Goal: Feedback & Contribution: Submit feedback/report problem

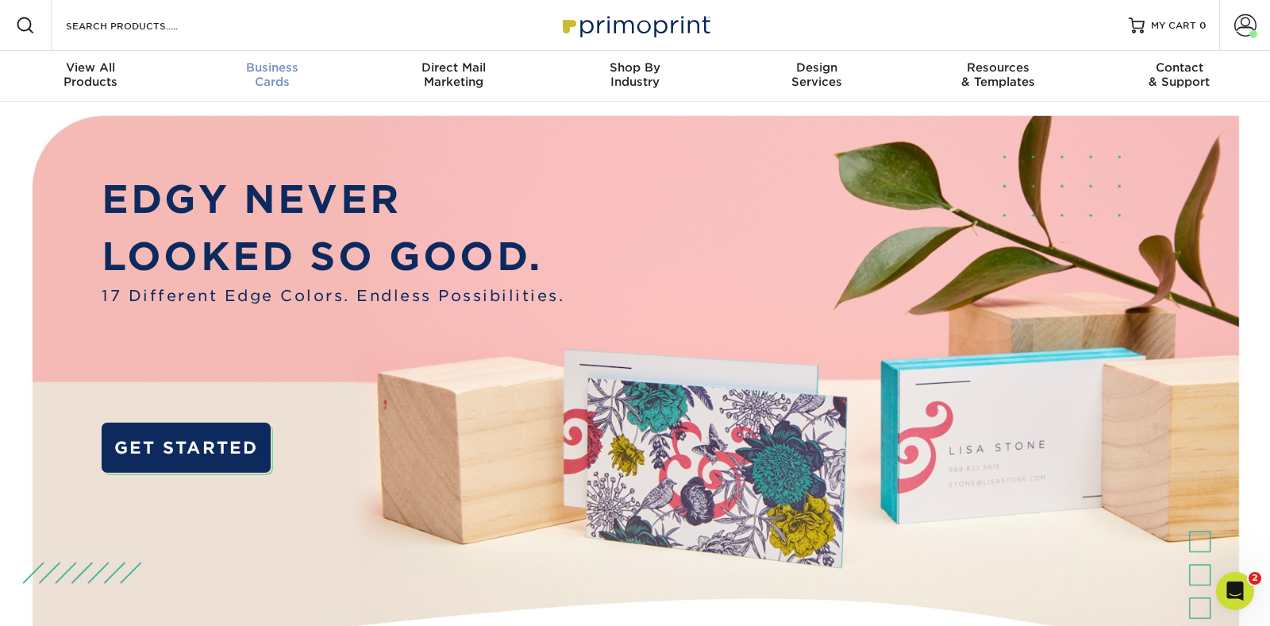
click at [280, 70] on span "Business" at bounding box center [273, 67] width 182 height 14
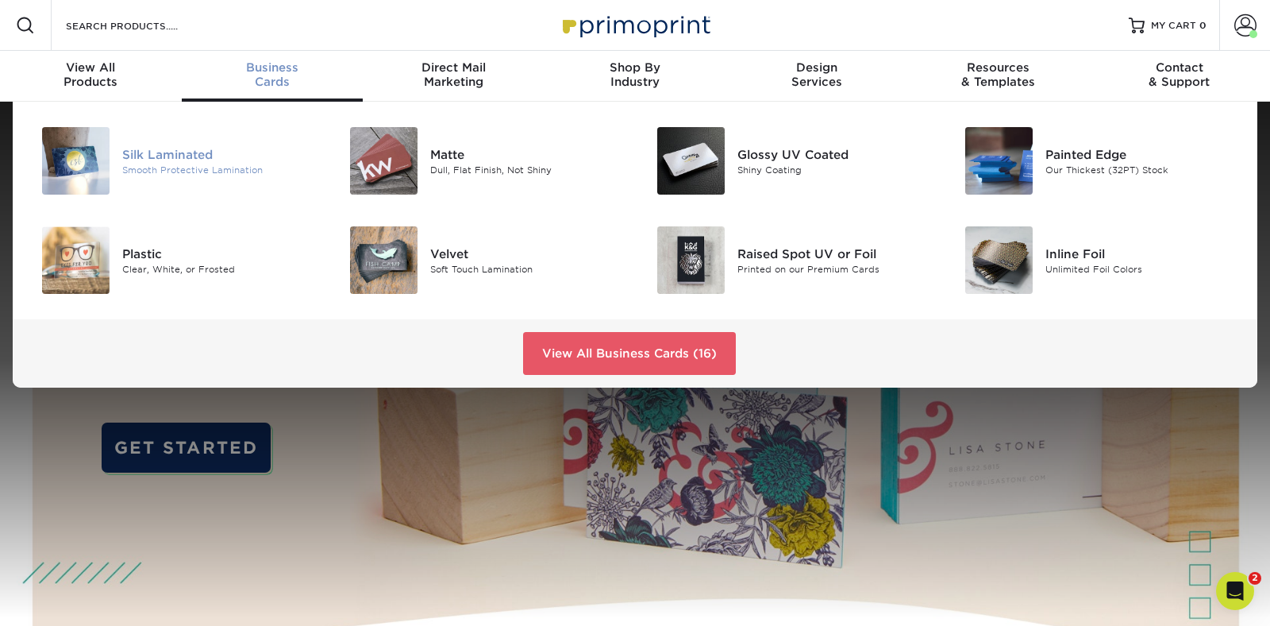
click at [145, 149] on div "Silk Laminated" at bounding box center [218, 153] width 193 height 17
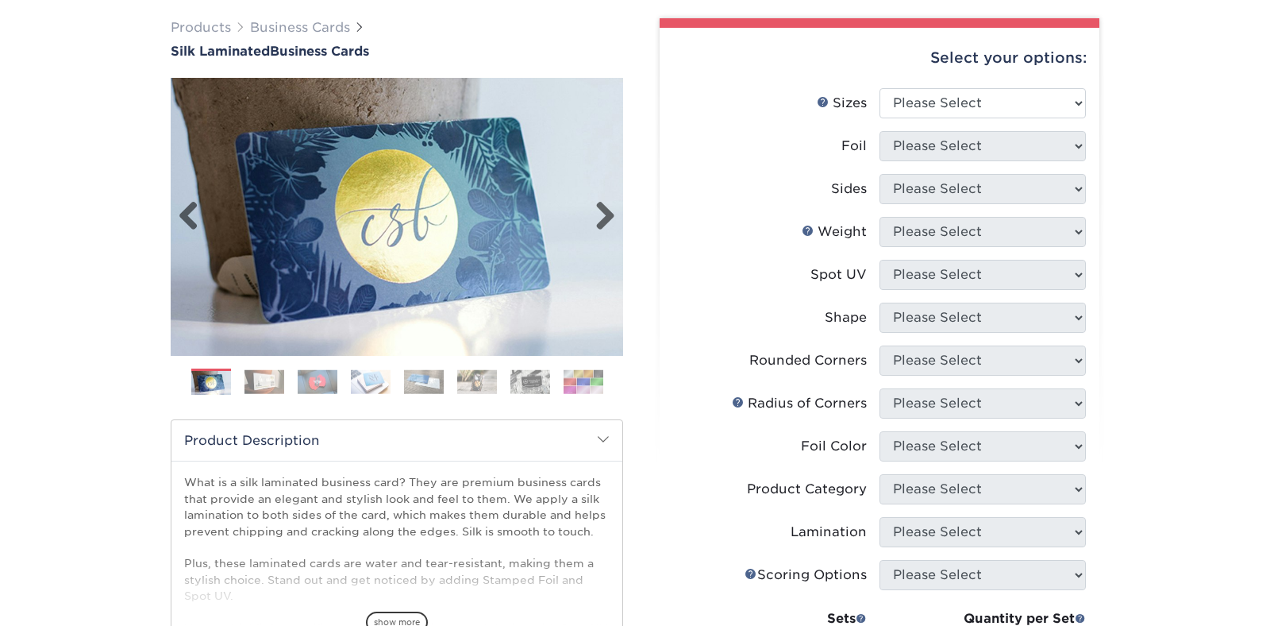
scroll to position [120, 0]
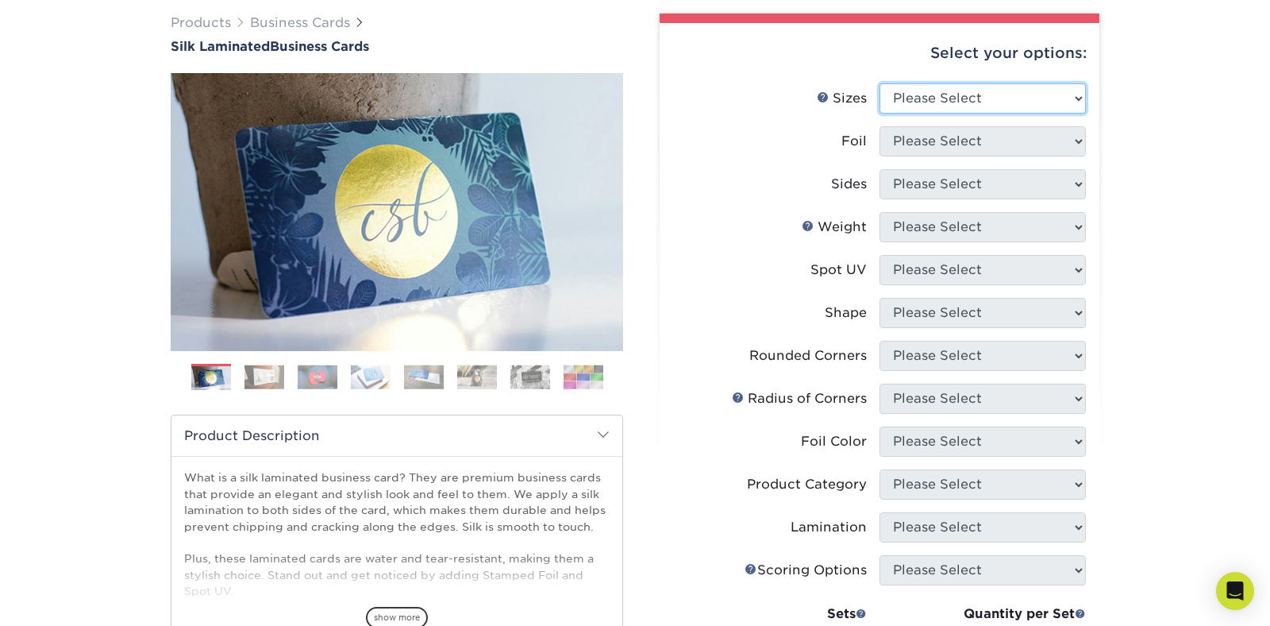
click at [922, 102] on select "Please Select 1.5" x 3.5" - Mini 1.75" x 3.5" - Mini 2" x 2" - Square 2" x 3" -…" at bounding box center [983, 98] width 206 height 30
select select "2.00x3.50"
click at [880, 83] on select "Please Select 1.5" x 3.5" - Mini 1.75" x 3.5" - Mini 2" x 2" - Square 2" x 3" -…" at bounding box center [983, 98] width 206 height 30
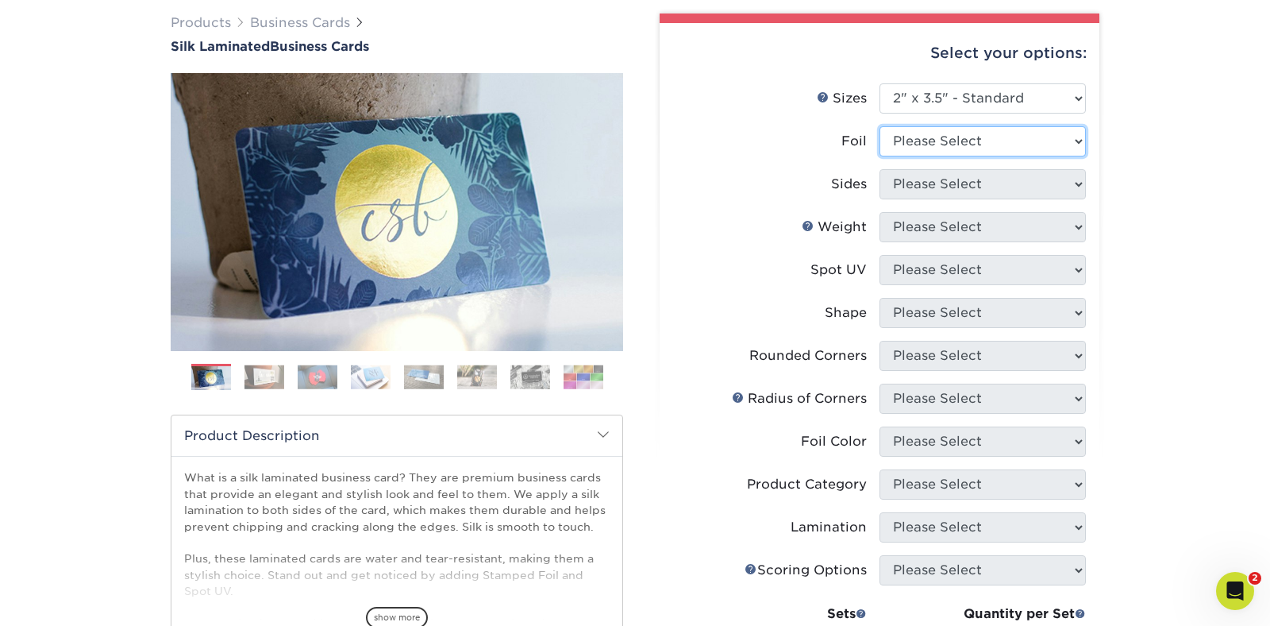
click at [938, 141] on select "Please Select Yes No" at bounding box center [983, 141] width 206 height 30
select select "0"
click at [880, 126] on select "Please Select Yes No" at bounding box center [983, 141] width 206 height 30
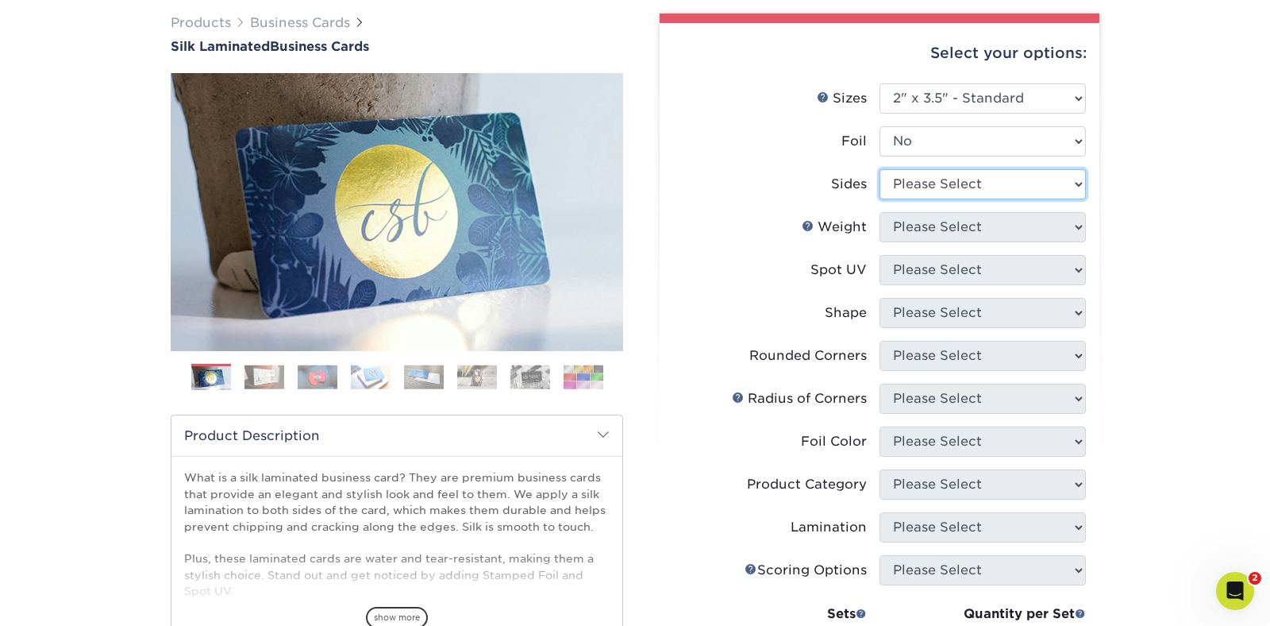
click at [935, 183] on select "Please Select Print Both Sides Print Front Only" at bounding box center [983, 184] width 206 height 30
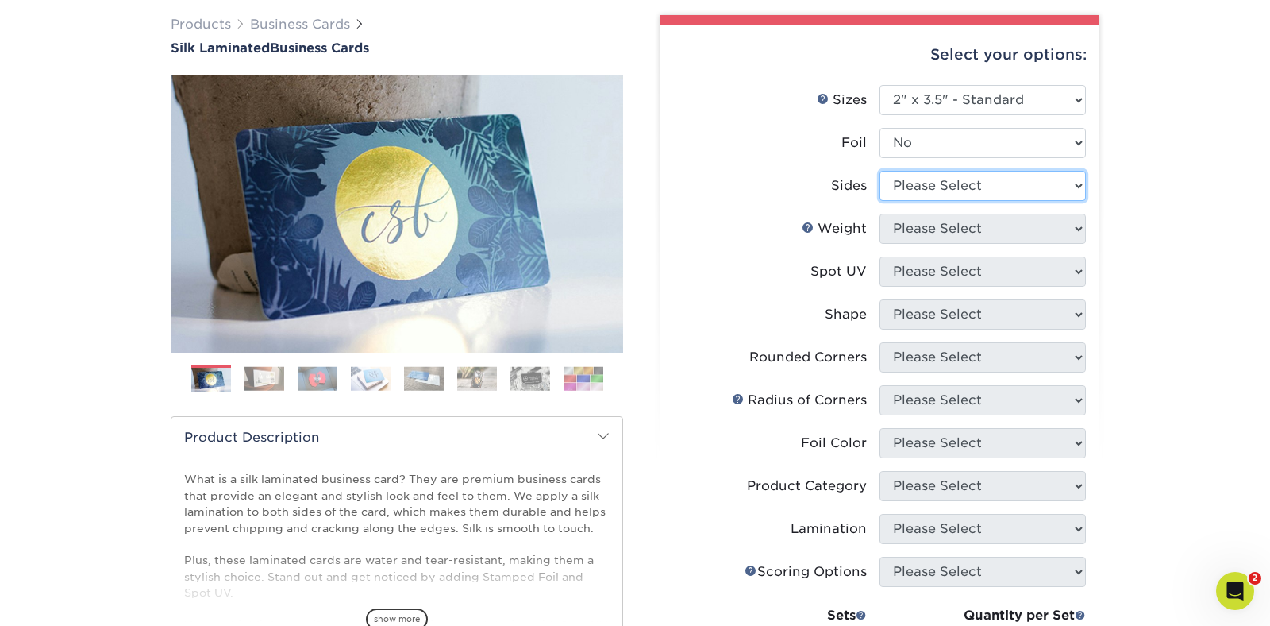
select select "13abbda7-1d64-4f25-8bb2-c179b224825d"
click at [880, 171] on select "Please Select Print Both Sides Print Front Only" at bounding box center [983, 186] width 206 height 30
click at [944, 227] on select "Please Select 16PT" at bounding box center [983, 229] width 206 height 30
select select "16PT"
click at [880, 214] on select "Please Select 16PT" at bounding box center [983, 229] width 206 height 30
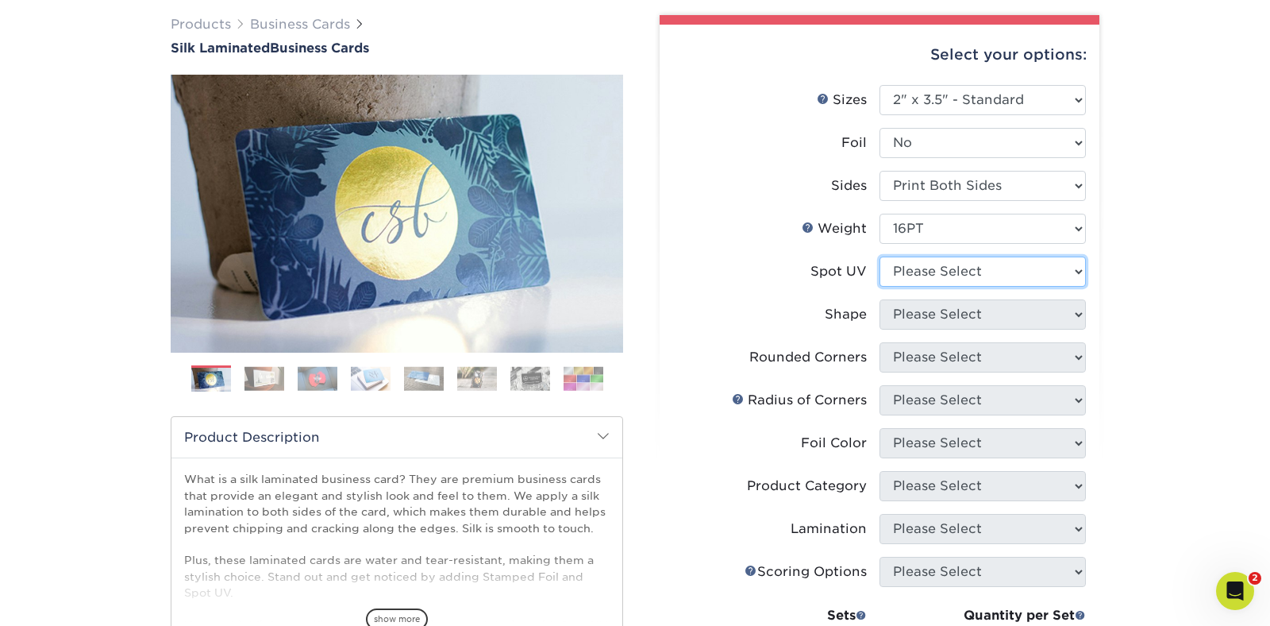
click at [928, 268] on select "Please Select No Spot UV Front and Back (Both Sides) Front Only Back Only" at bounding box center [983, 271] width 206 height 30
select select "3"
click at [880, 256] on select "Please Select No Spot UV Front and Back (Both Sides) Front Only Back Only" at bounding box center [983, 271] width 206 height 30
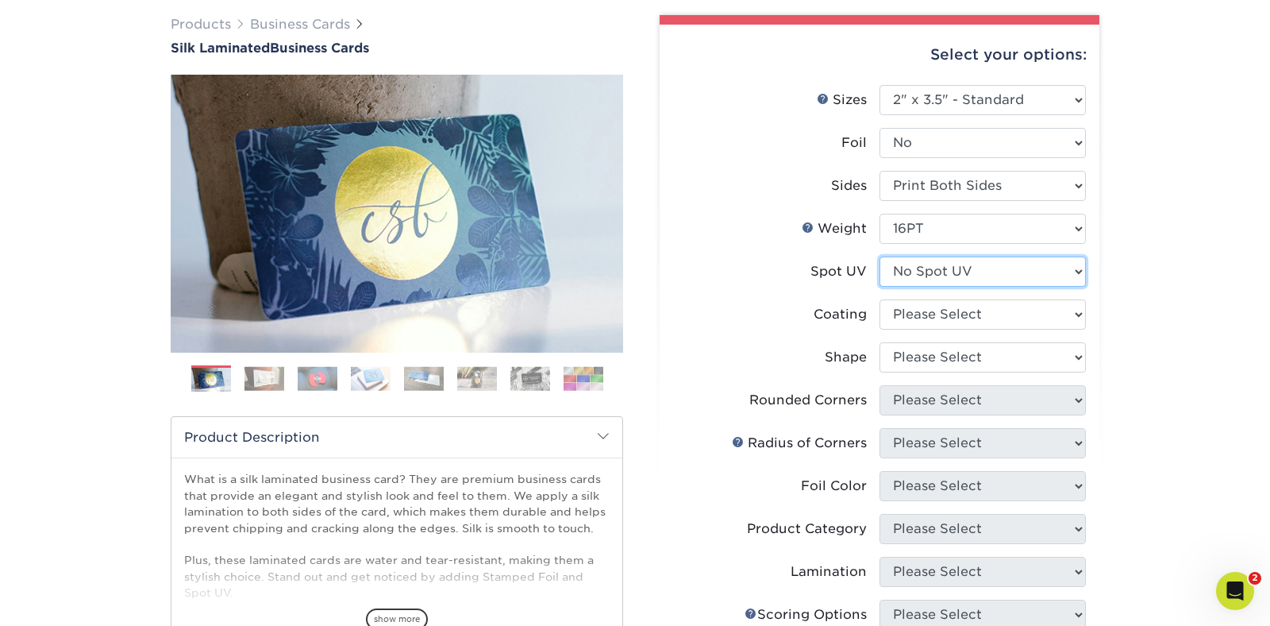
scroll to position [190, 0]
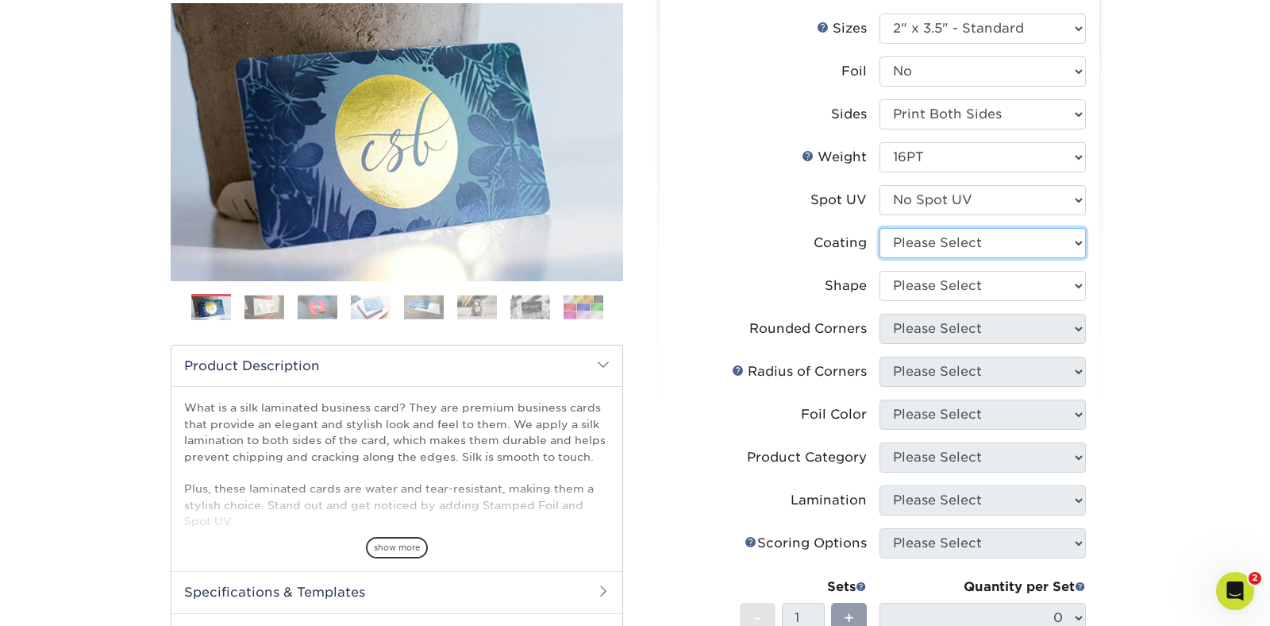
click at [907, 246] on select at bounding box center [983, 243] width 206 height 30
select select "3e7618de-abca-4bda-9f97-8b9129e913d8"
click at [880, 228] on select at bounding box center [983, 243] width 206 height 30
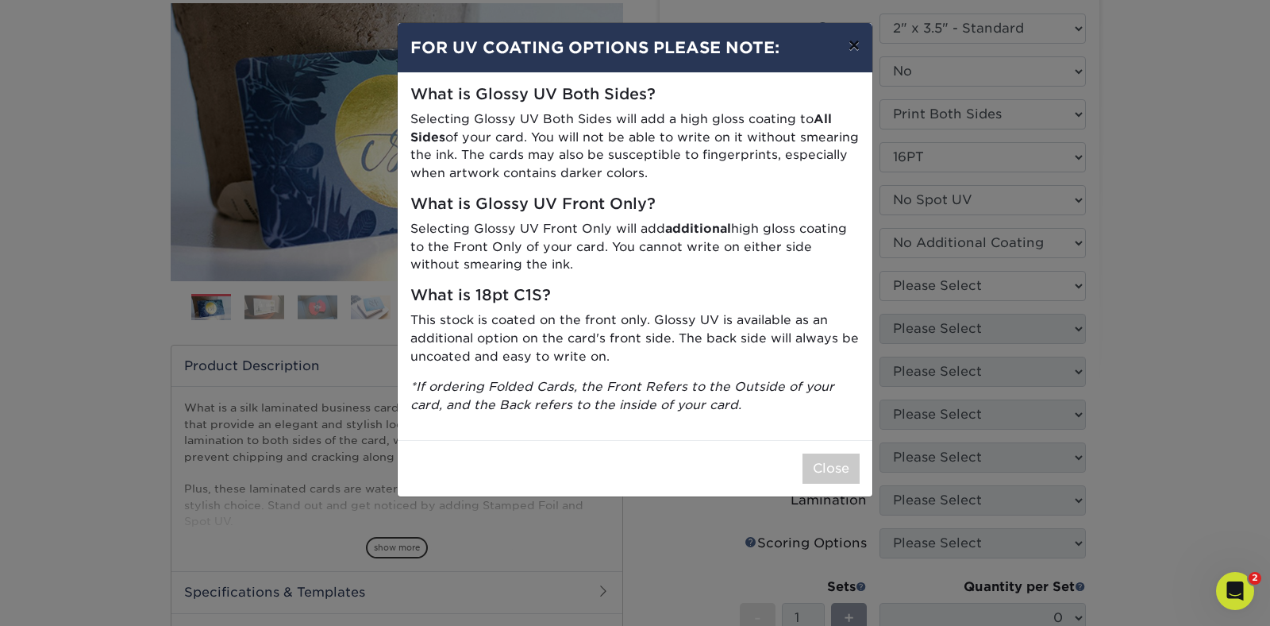
click at [850, 48] on button "×" at bounding box center [854, 45] width 37 height 44
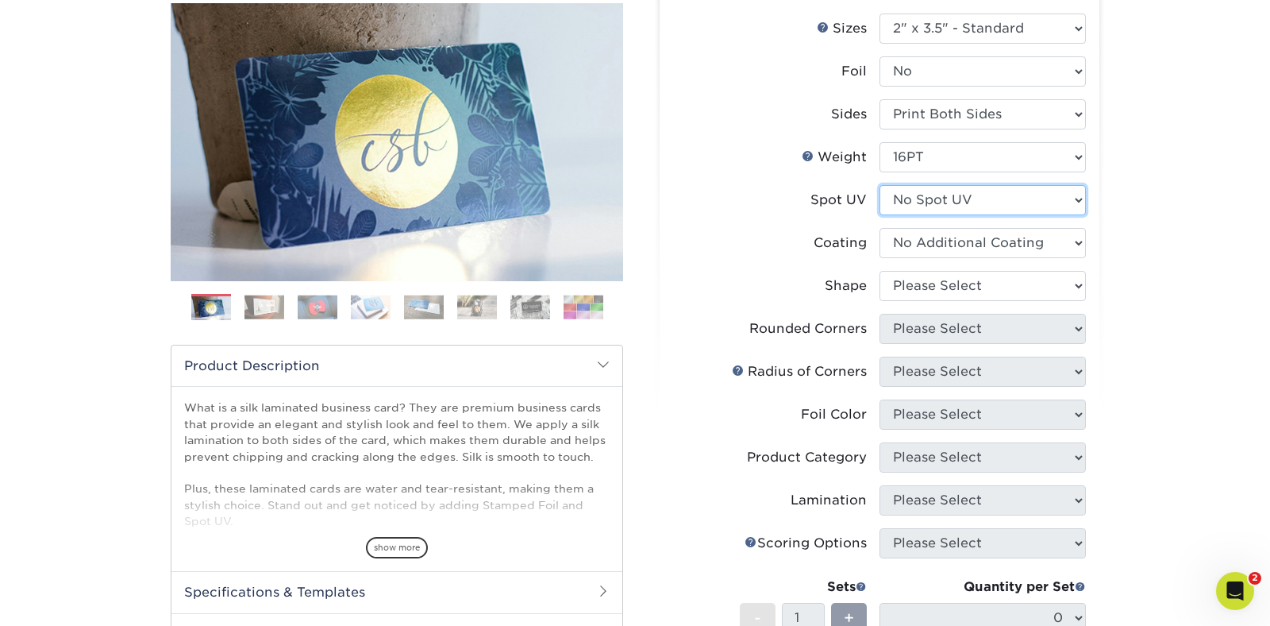
click at [921, 188] on select "Please Select No Spot UV Front and Back (Both Sides) Front Only Back Only" at bounding box center [983, 200] width 206 height 30
select select "0"
click at [880, 185] on select "Please Select No Spot UV Front and Back (Both Sides) Front Only Back Only" at bounding box center [983, 200] width 206 height 30
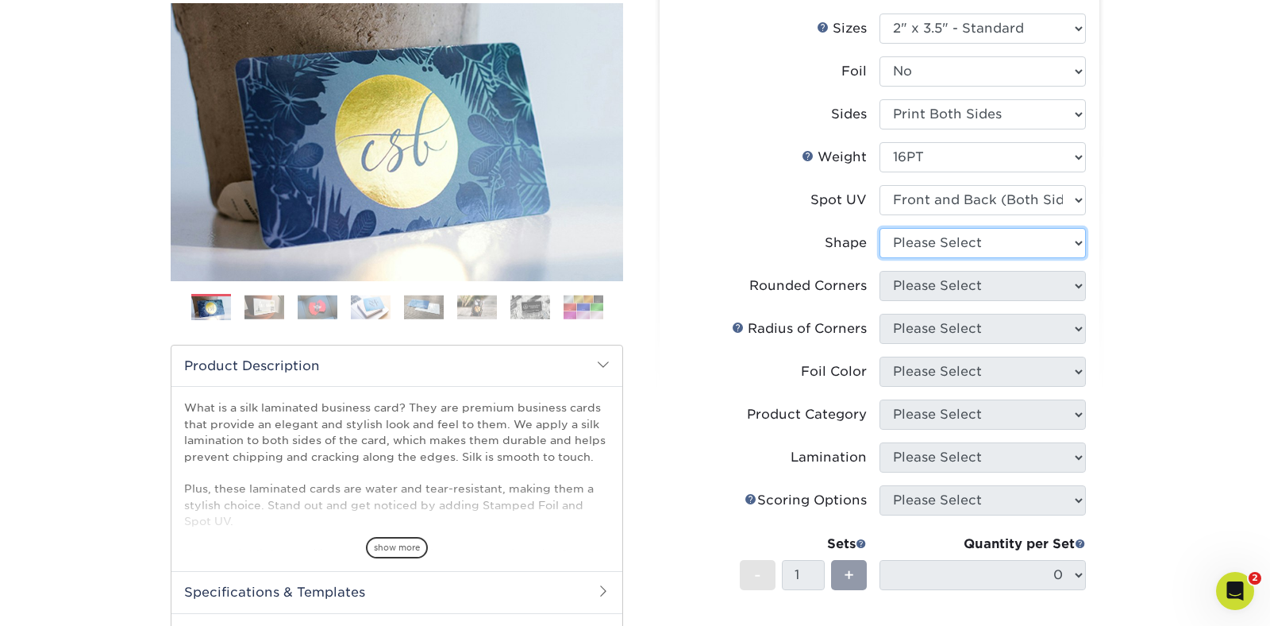
click at [953, 242] on select "Please Select Standard" at bounding box center [983, 243] width 206 height 30
select select "standard"
click at [880, 228] on select "Please Select Standard" at bounding box center [983, 243] width 206 height 30
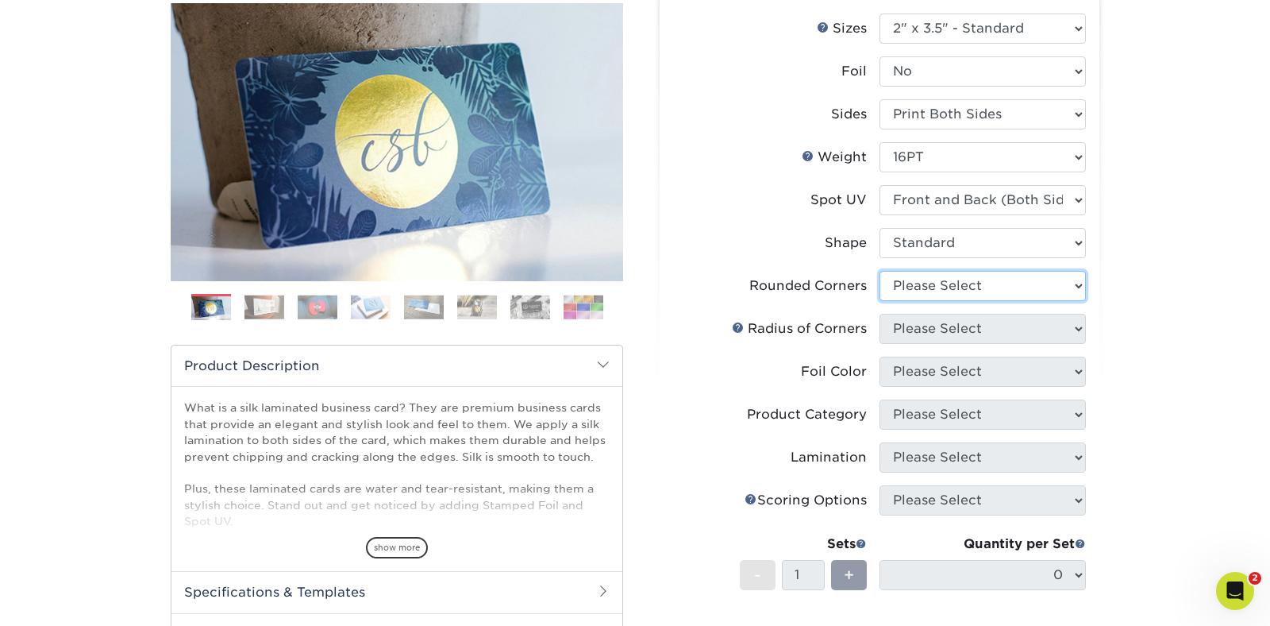
click at [946, 286] on select "Please Select Yes - Round 2 Corners Yes - Round 4 Corners No" at bounding box center [983, 286] width 206 height 30
select select "7672df9e-0e0a-464d-8e1f-920c575e4da3"
click at [880, 271] on select "Please Select Yes - Round 2 Corners Yes - Round 4 Corners No" at bounding box center [983, 286] width 206 height 30
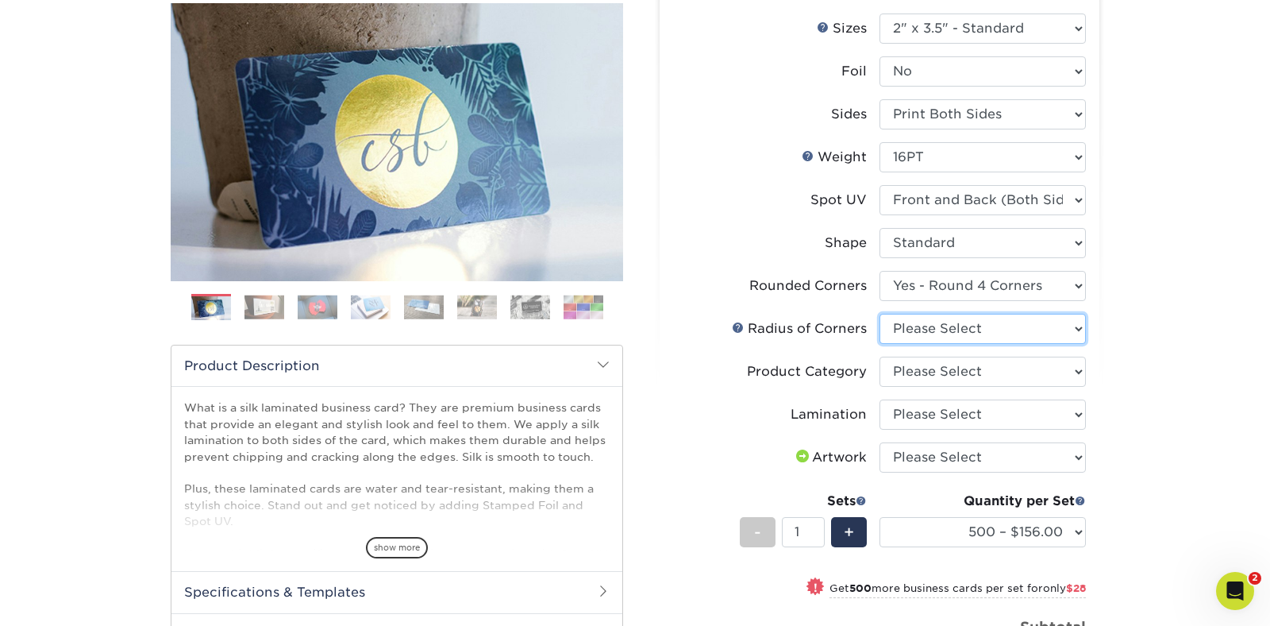
click at [952, 326] on select "Please Select Rounded 1/8" Rounded 1/4"" at bounding box center [983, 329] width 206 height 30
select select "589680c7-ee9a-431b-9d12-d7aeb1386a97"
click at [880, 314] on select "Please Select Rounded 1/8" Rounded 1/4"" at bounding box center [983, 329] width 206 height 30
click at [950, 371] on select "Please Select Business Cards" at bounding box center [983, 371] width 206 height 30
select select "3b5148f1-0588-4f88-a218-97bcfdce65c1"
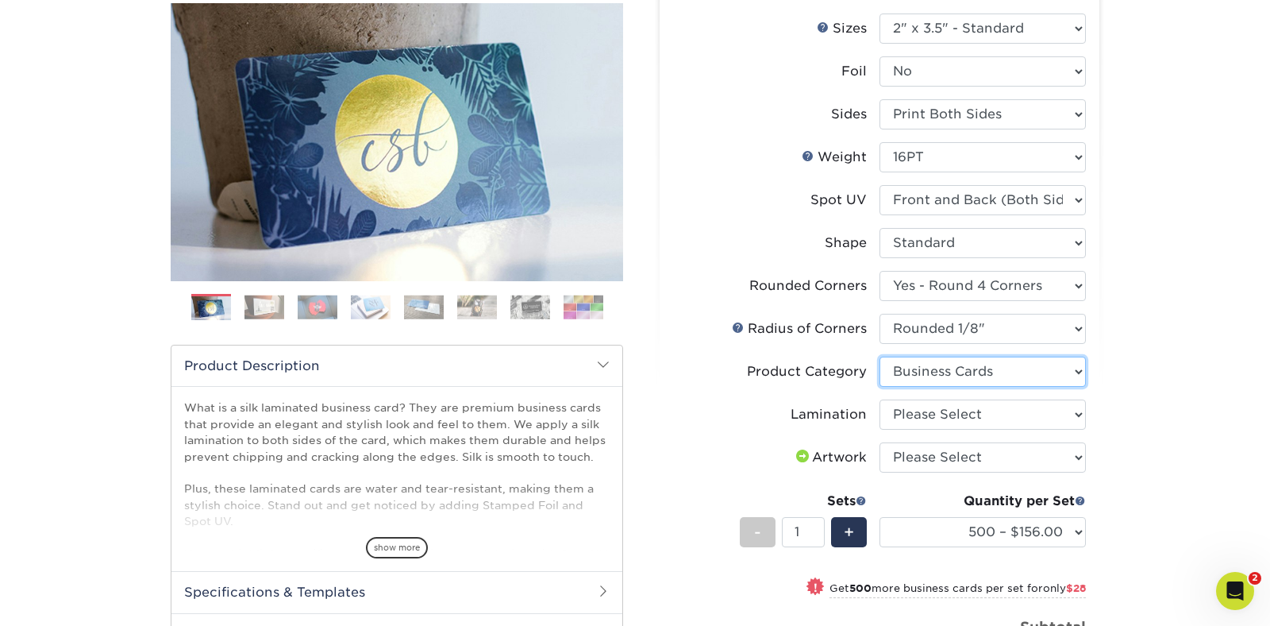
click at [880, 356] on select "Please Select Business Cards" at bounding box center [983, 371] width 206 height 30
click at [947, 411] on select "Please Select Silk" at bounding box center [983, 414] width 206 height 30
select select "ccacb42f-45f7-42d3-bbd3-7c8421cf37f0"
click at [880, 399] on select "Please Select Silk" at bounding box center [983, 414] width 206 height 30
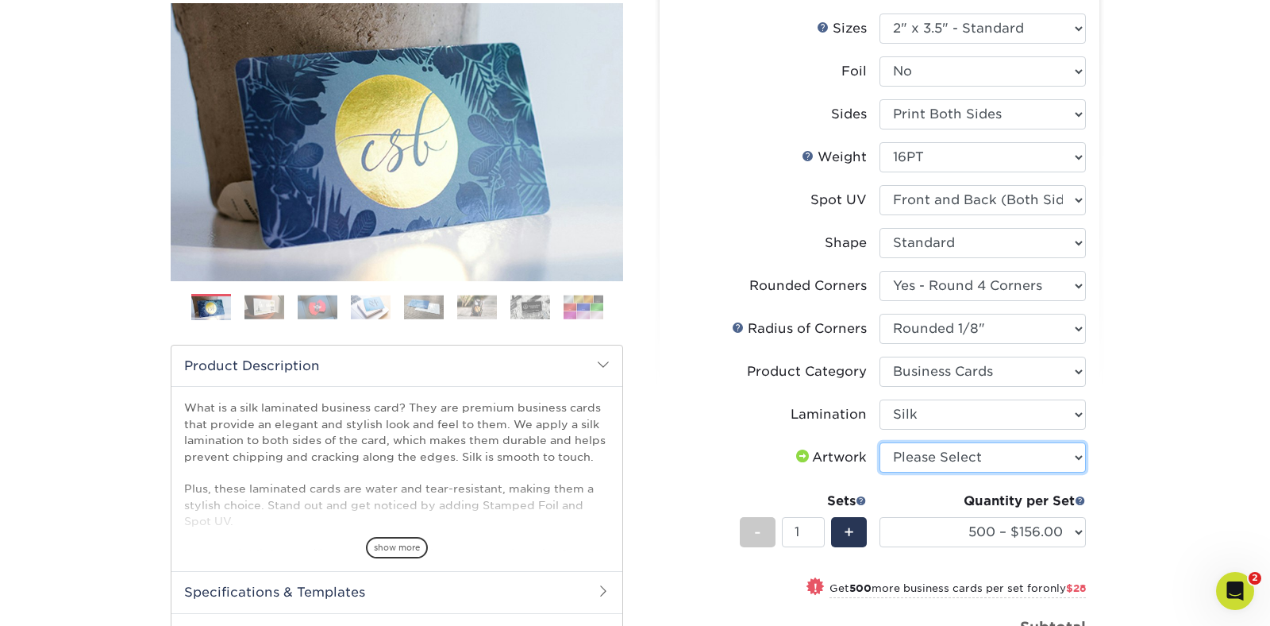
click at [940, 460] on select "Please Select I will upload files I need a design - $100" at bounding box center [983, 457] width 206 height 30
select select "upload"
click at [880, 442] on select "Please Select I will upload files I need a design - $100" at bounding box center [983, 457] width 206 height 30
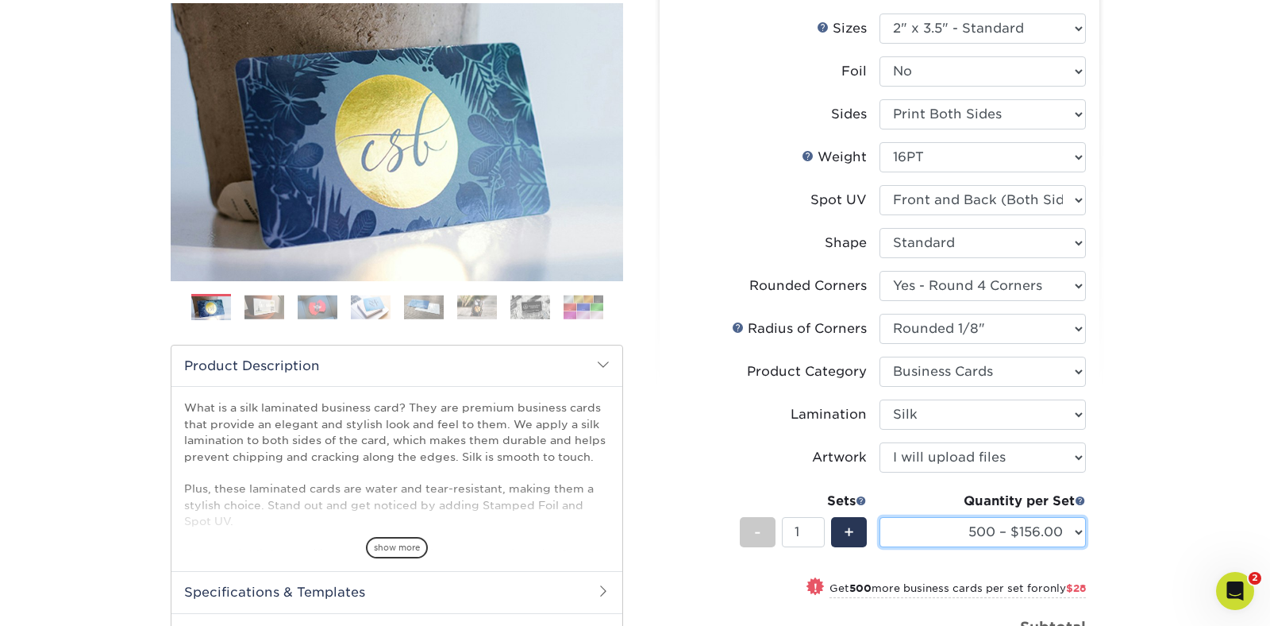
click at [937, 527] on select "500 – $156.00 1000 – $184.00 2500 – $447.00 5000 – $754.00 10000 – $1375.00" at bounding box center [983, 532] width 206 height 30
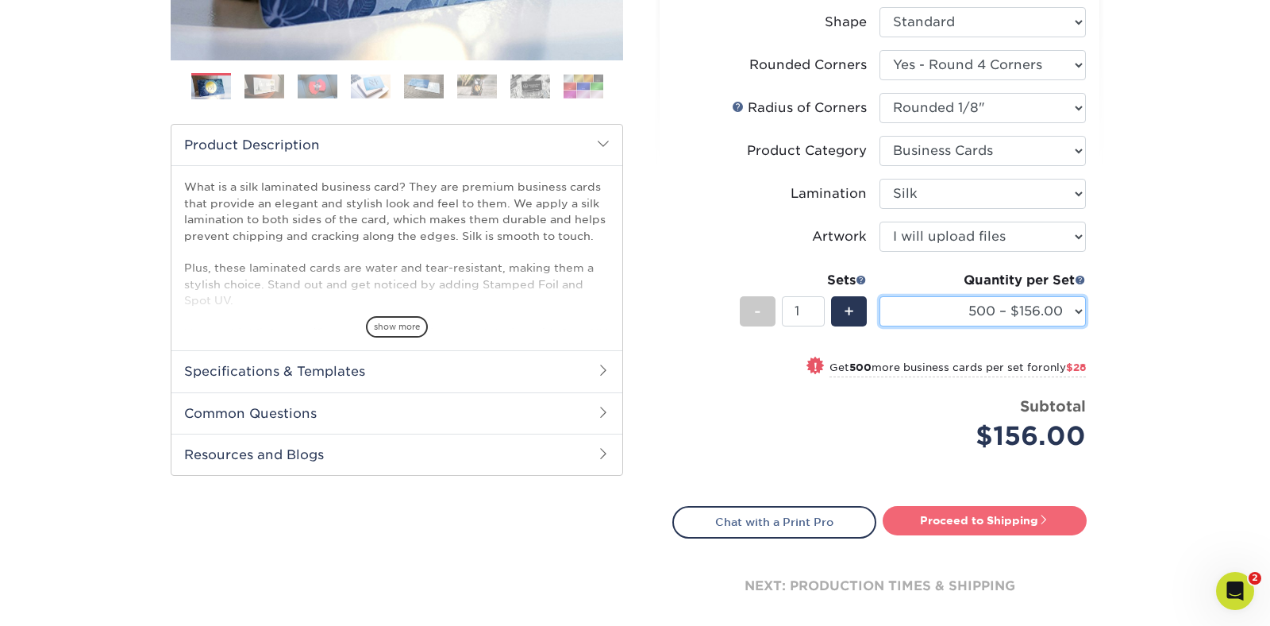
scroll to position [411, 0]
click at [951, 522] on link "Proceed to Shipping" at bounding box center [985, 519] width 204 height 29
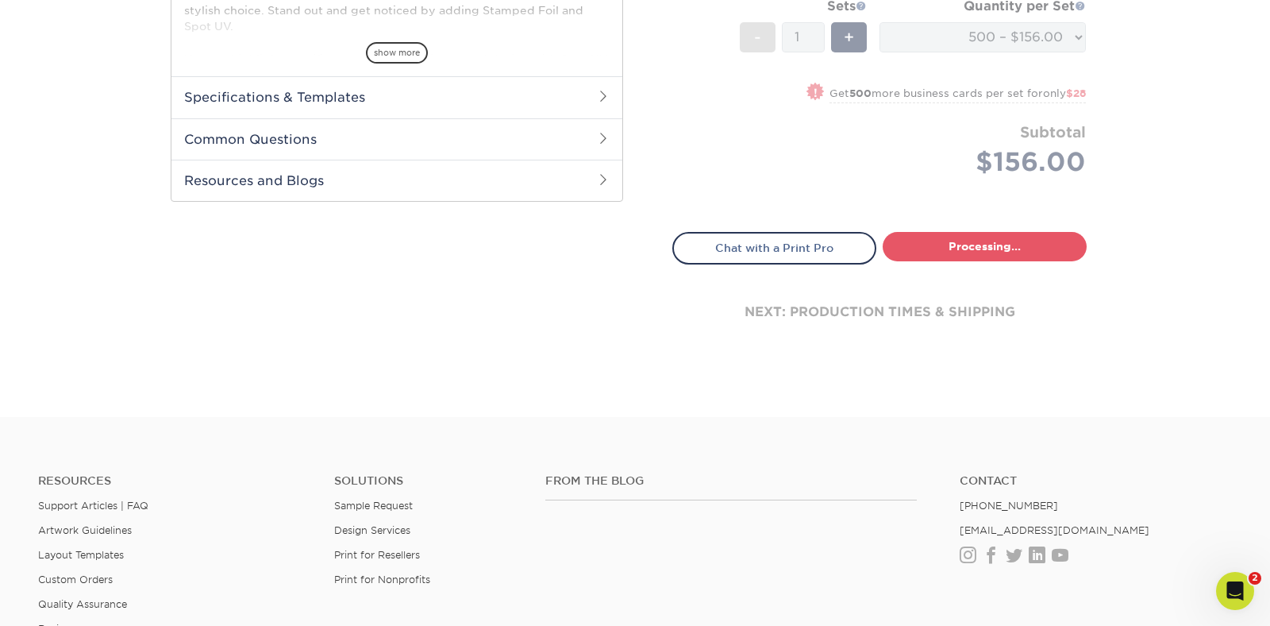
select select "24b86a38-505b-4ae3-9429-29aefd3b6f92"
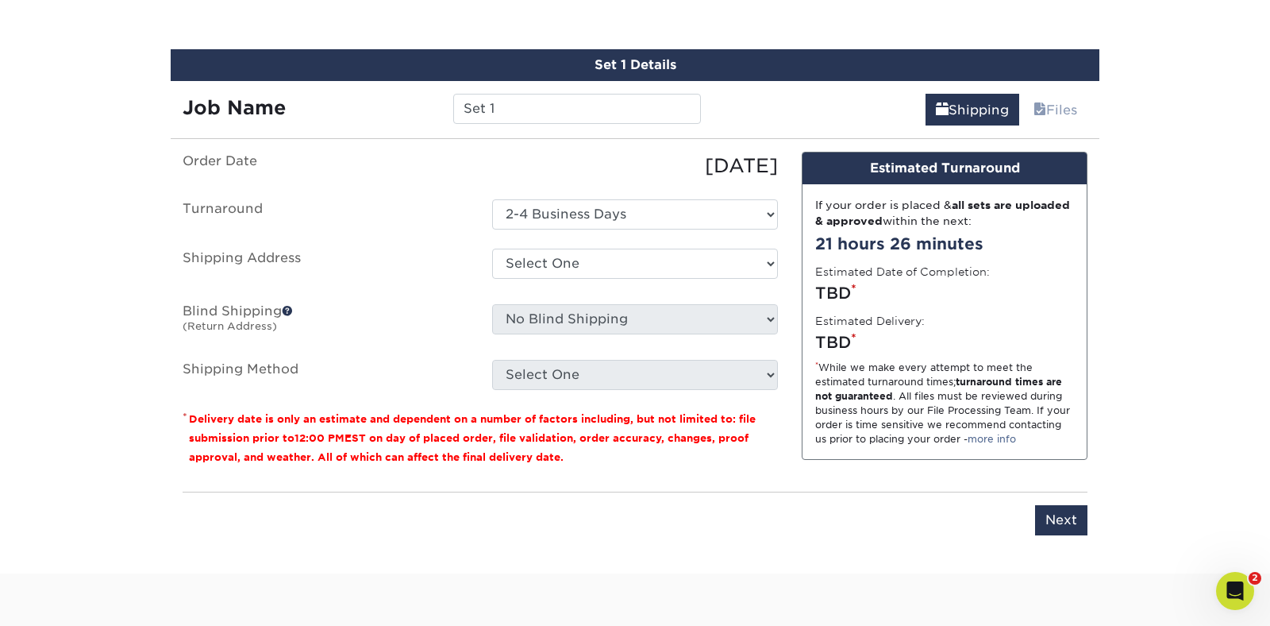
scroll to position [959, 0]
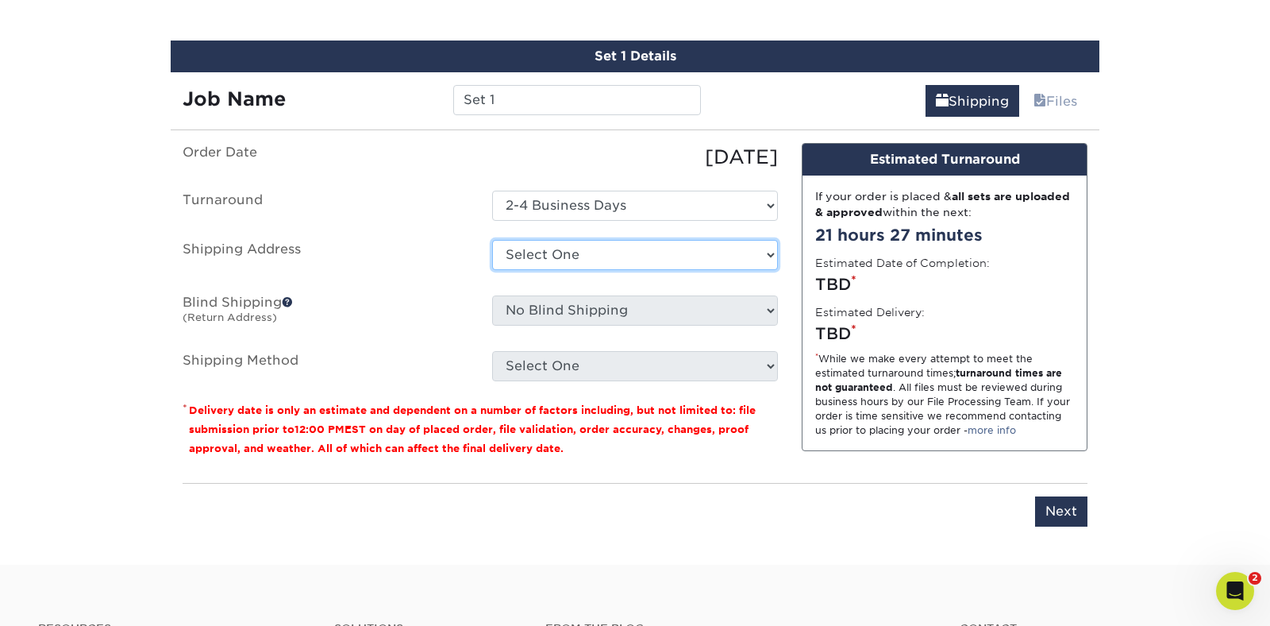
click at [549, 258] on select "Select One [PERSON_NAME] Industrial + Add New Address" at bounding box center [635, 255] width 286 height 30
select select "122959"
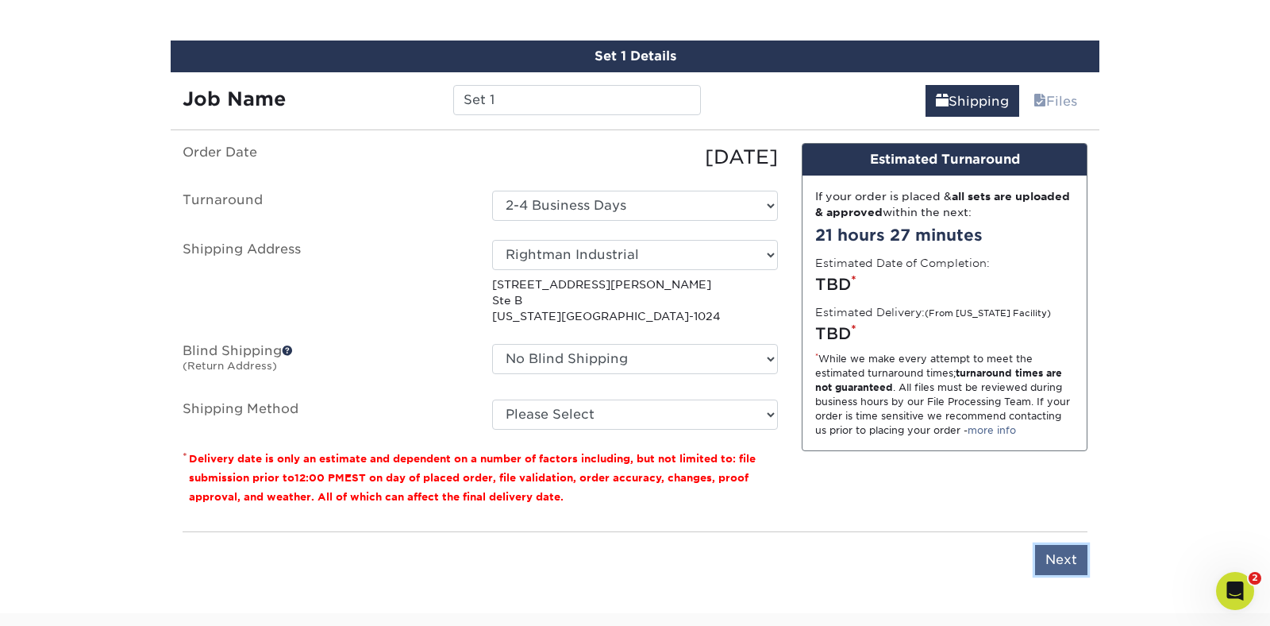
click at [1073, 564] on input "Next" at bounding box center [1061, 560] width 52 height 30
type input "Next"
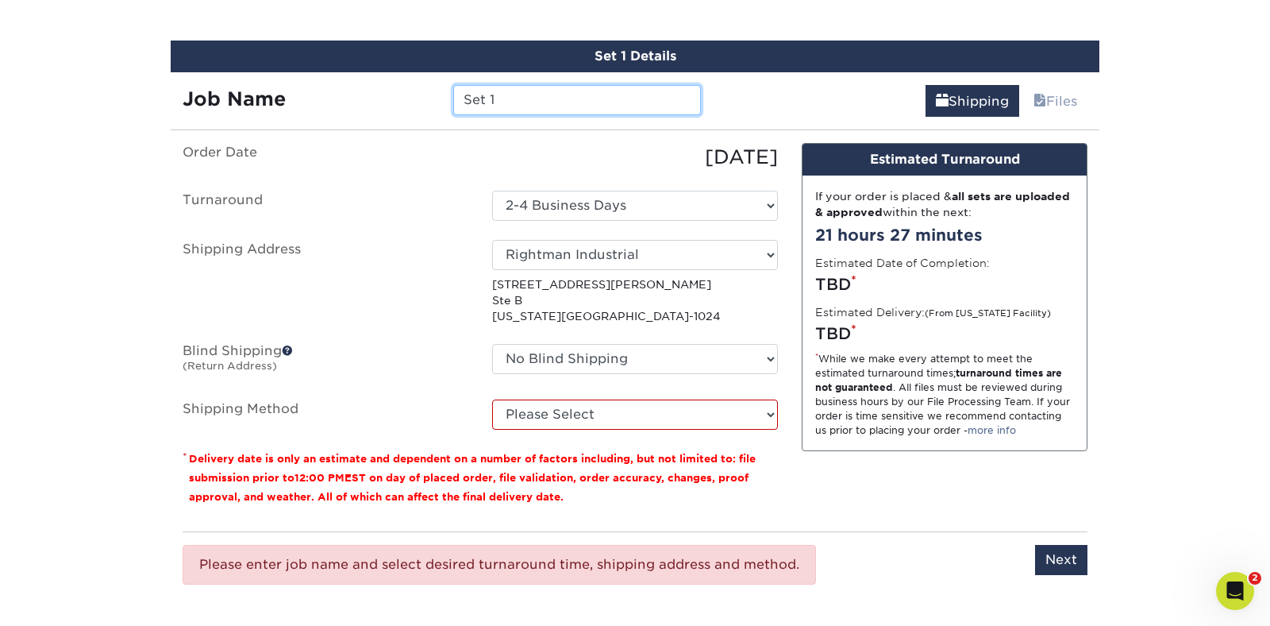
click at [489, 101] on input "Set 1" at bounding box center [576, 100] width 247 height 30
type input "[PERSON_NAME]"
click at [438, 141] on div "Set 1 Details Job Name [PERSON_NAME] Shipping Files You've choosen mailing serv…" at bounding box center [635, 328] width 929 height 576
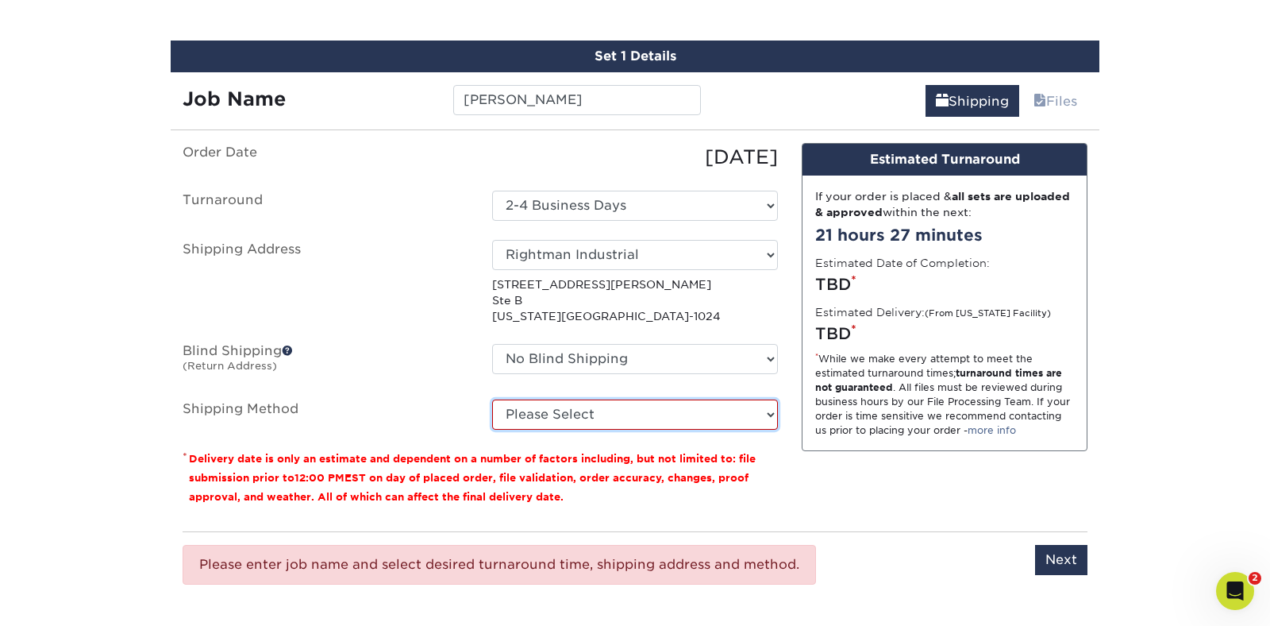
click at [670, 426] on select "Please Select Ground Shipping (+$8.96) 3 Day Shipping Service (+$15.33) 2 Day A…" at bounding box center [635, 414] width 286 height 30
select select "03"
click at [492, 399] on select "Please Select Ground Shipping (+$8.96) 3 Day Shipping Service (+$15.33) 2 Day A…" at bounding box center [635, 414] width 286 height 30
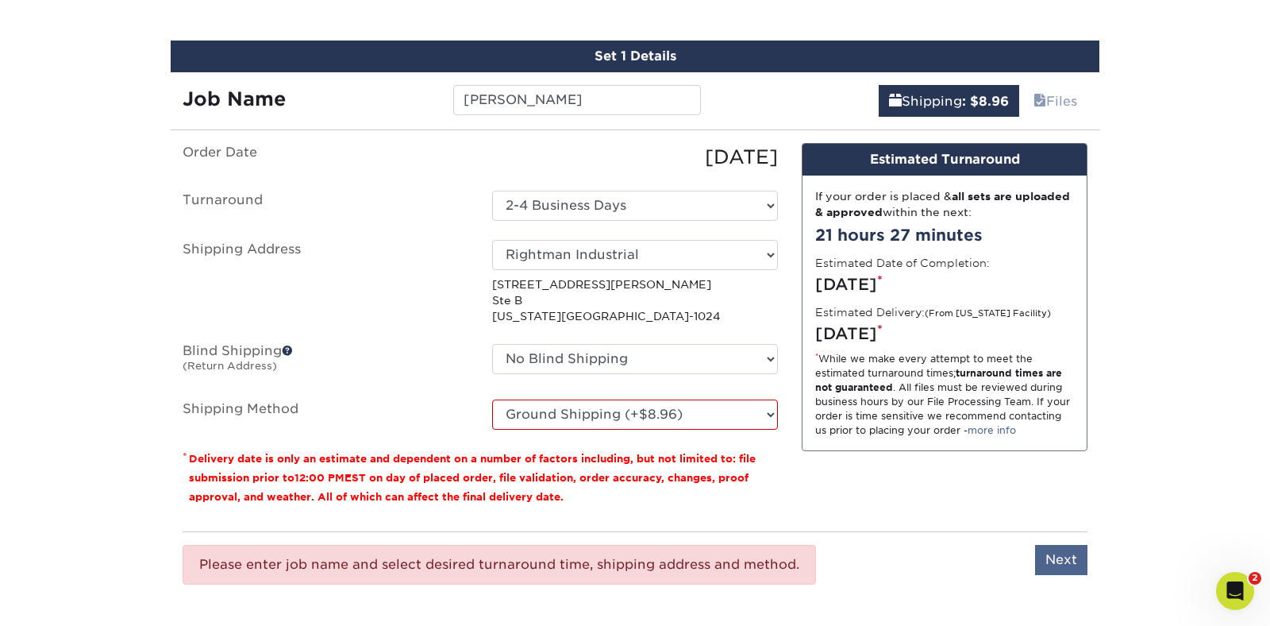
drag, startPoint x: 952, startPoint y: 583, endPoint x: 1036, endPoint y: 557, distance: 87.9
click at [966, 581] on div "Please enter job name and select desired turnaround time, shipping address and …" at bounding box center [635, 564] width 905 height 66
click at [1047, 559] on input "Next" at bounding box center [1061, 560] width 52 height 30
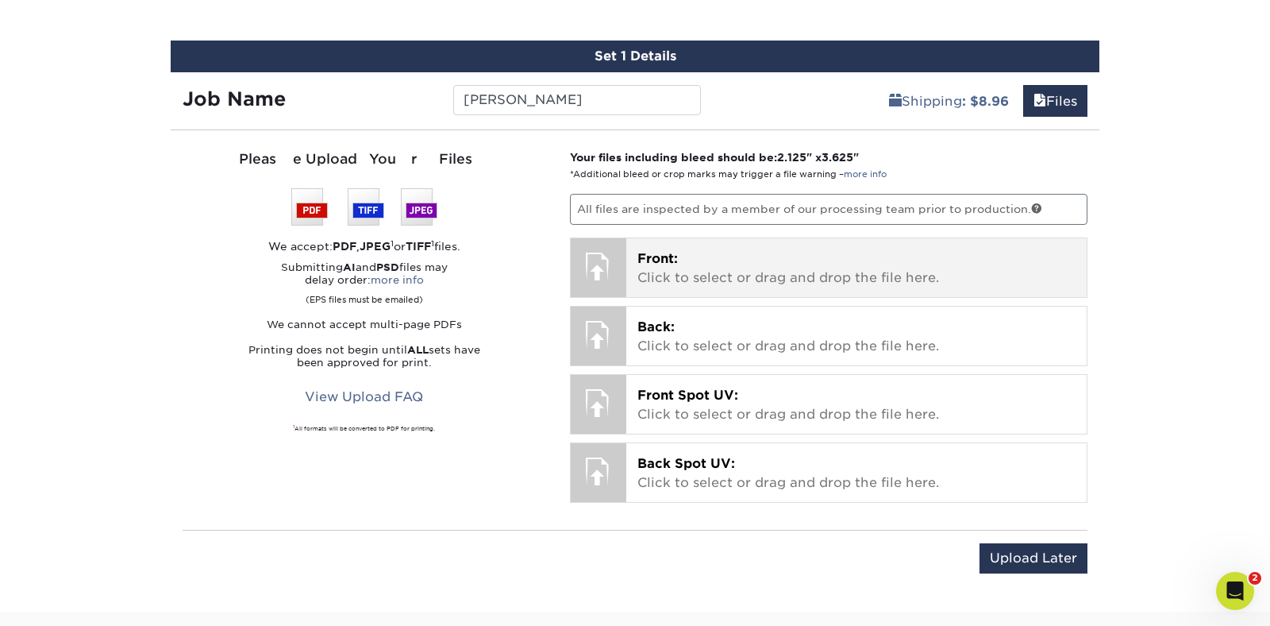
click at [714, 277] on p "Front: Click to select or drag and drop the file here." at bounding box center [856, 268] width 439 height 38
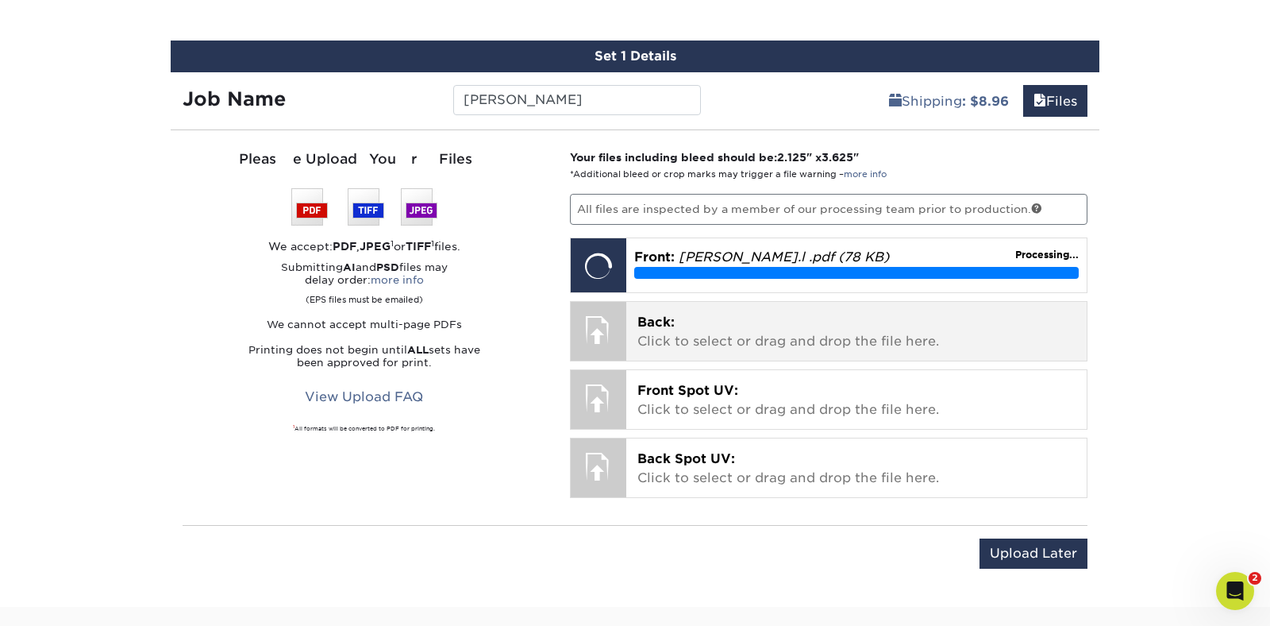
click at [695, 331] on p "Back: Click to select or drag and drop the file here." at bounding box center [856, 332] width 439 height 38
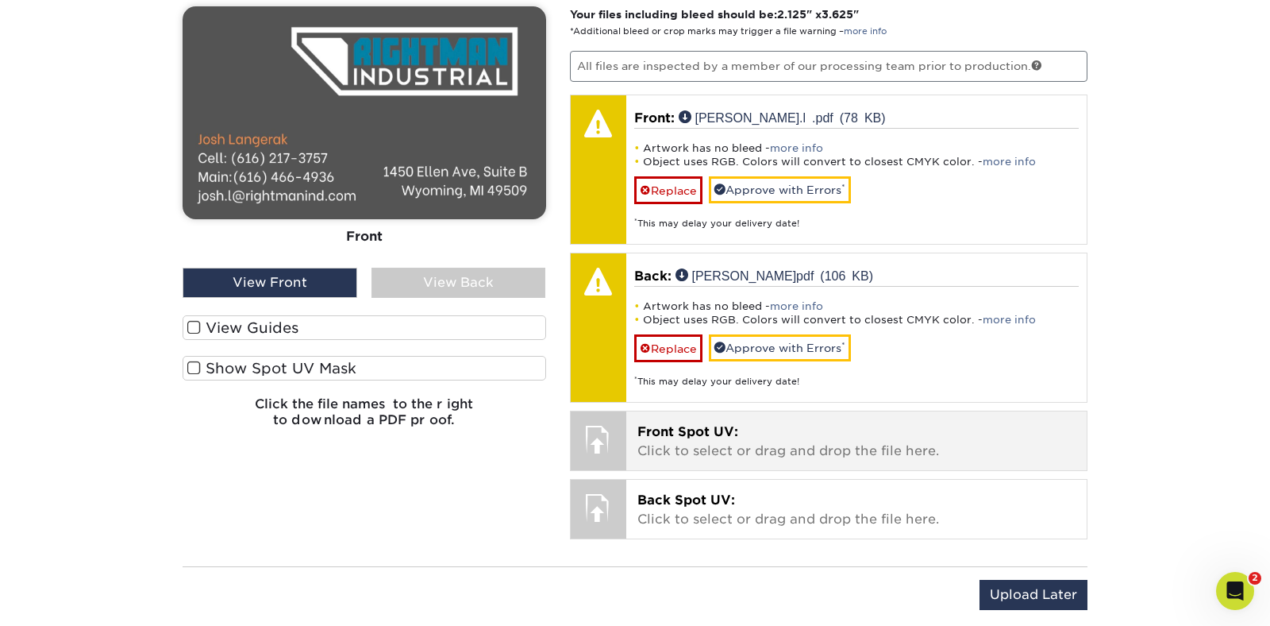
scroll to position [1100, 0]
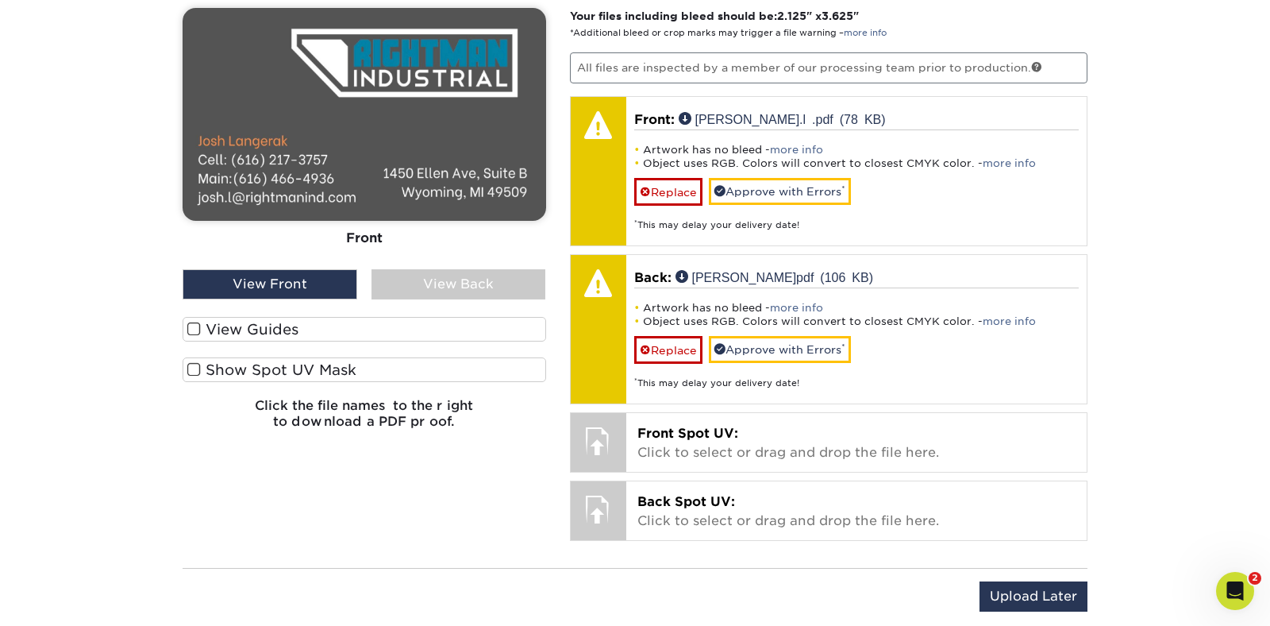
click at [195, 371] on span at bounding box center [193, 369] width 13 height 15
click at [0, 0] on input "Show Spot UV Mask" at bounding box center [0, 0] width 0 height 0
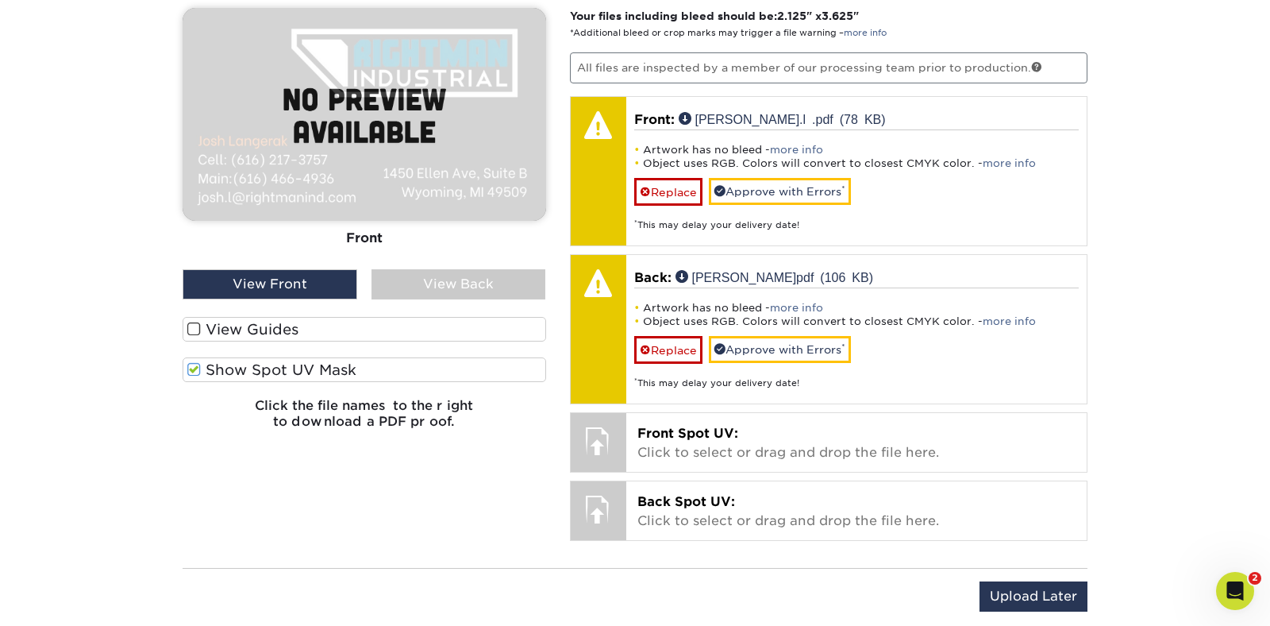
click at [194, 371] on span at bounding box center [193, 369] width 13 height 15
click at [0, 0] on input "Show Spot UV Mask" at bounding box center [0, 0] width 0 height 0
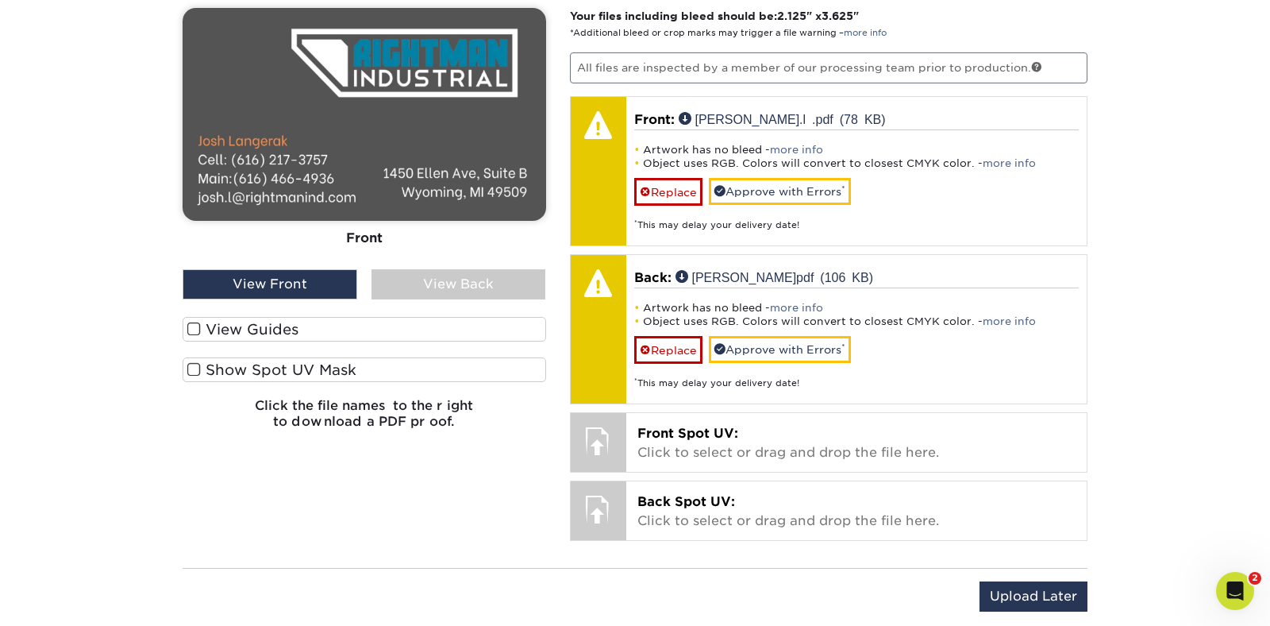
click at [192, 328] on span at bounding box center [193, 329] width 13 height 15
click at [0, 0] on input "View Guides" at bounding box center [0, 0] width 0 height 0
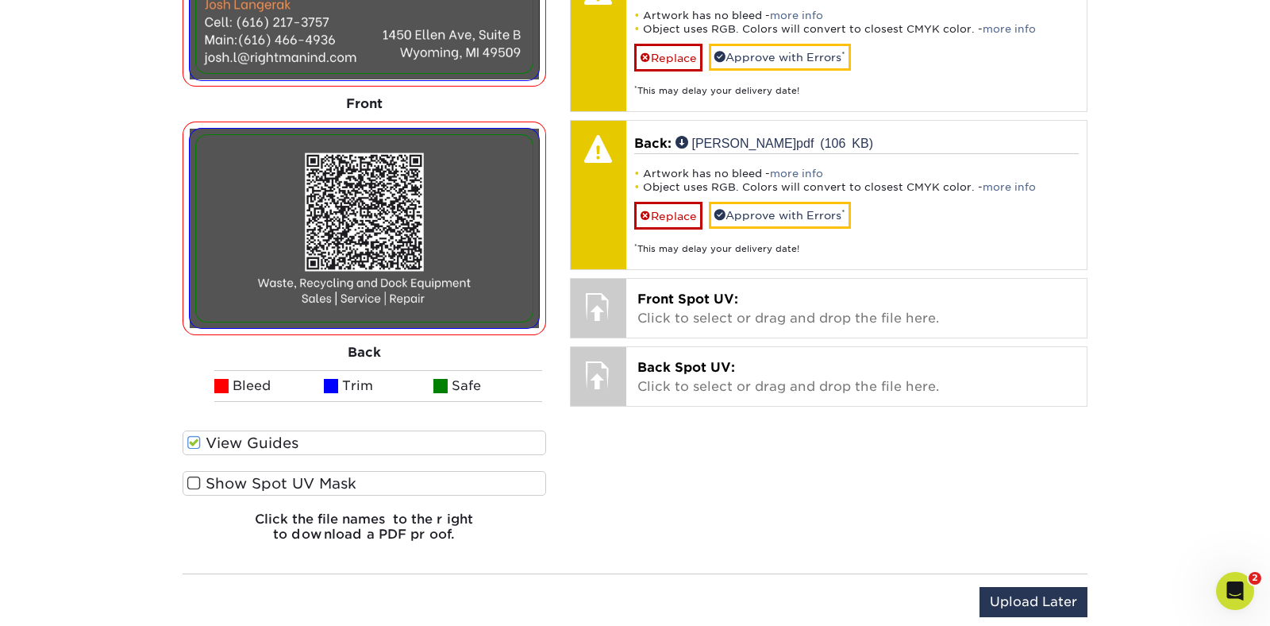
scroll to position [1240, 0]
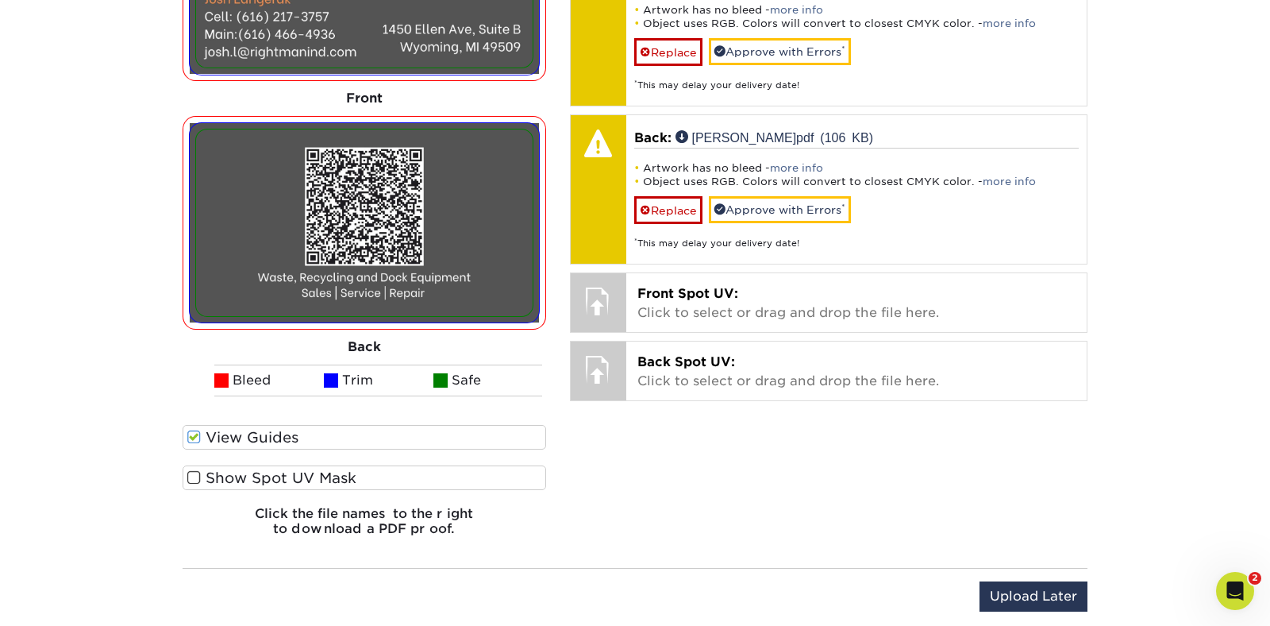
click at [192, 437] on span at bounding box center [193, 436] width 13 height 15
click at [0, 0] on input "View Guides" at bounding box center [0, 0] width 0 height 0
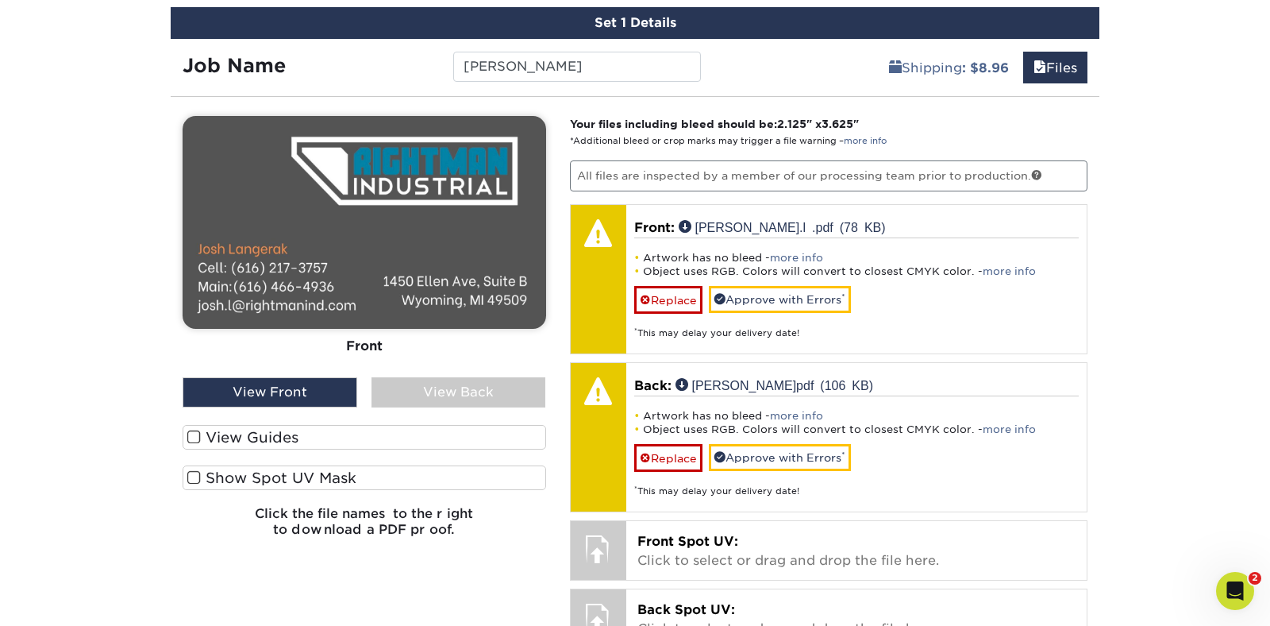
click at [192, 437] on span at bounding box center [193, 436] width 13 height 15
click at [0, 0] on input "View Guides" at bounding box center [0, 0] width 0 height 0
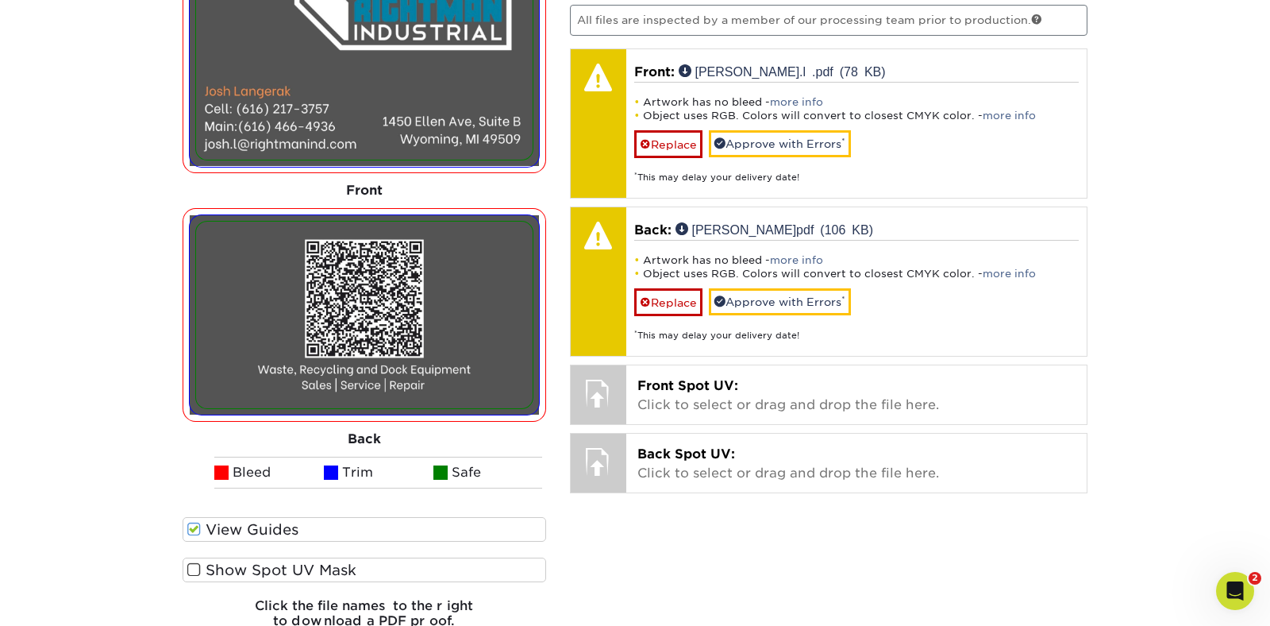
scroll to position [1141, 0]
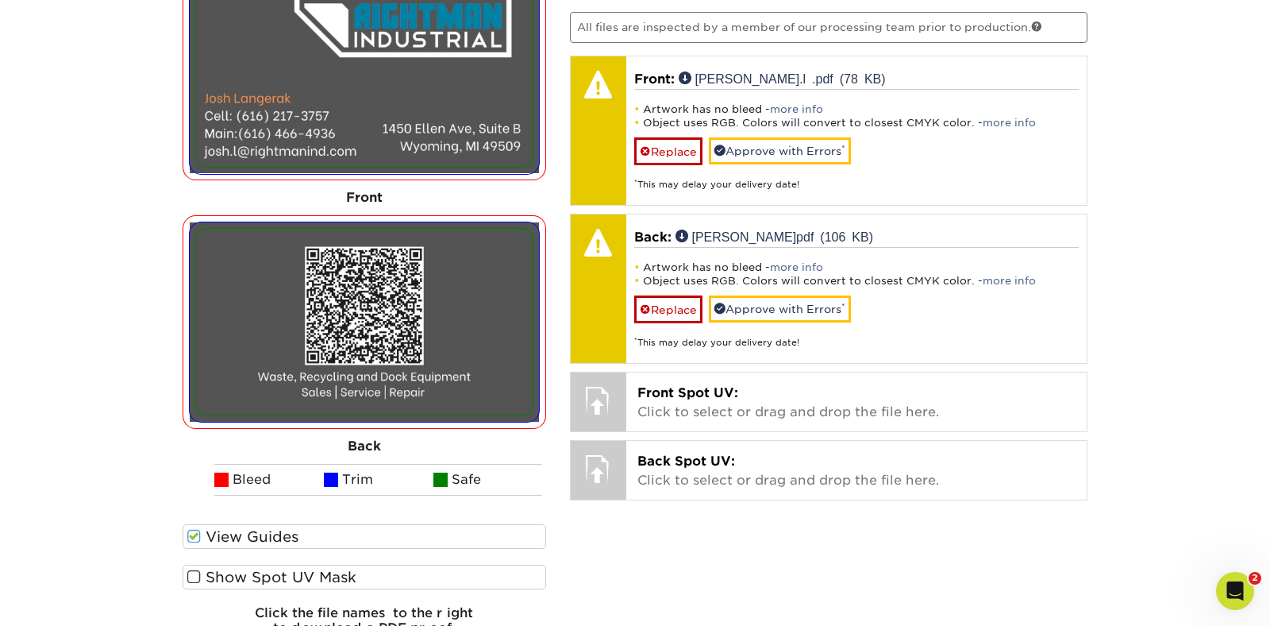
click at [188, 533] on span at bounding box center [193, 536] width 13 height 15
click at [0, 0] on input "View Guides" at bounding box center [0, 0] width 0 height 0
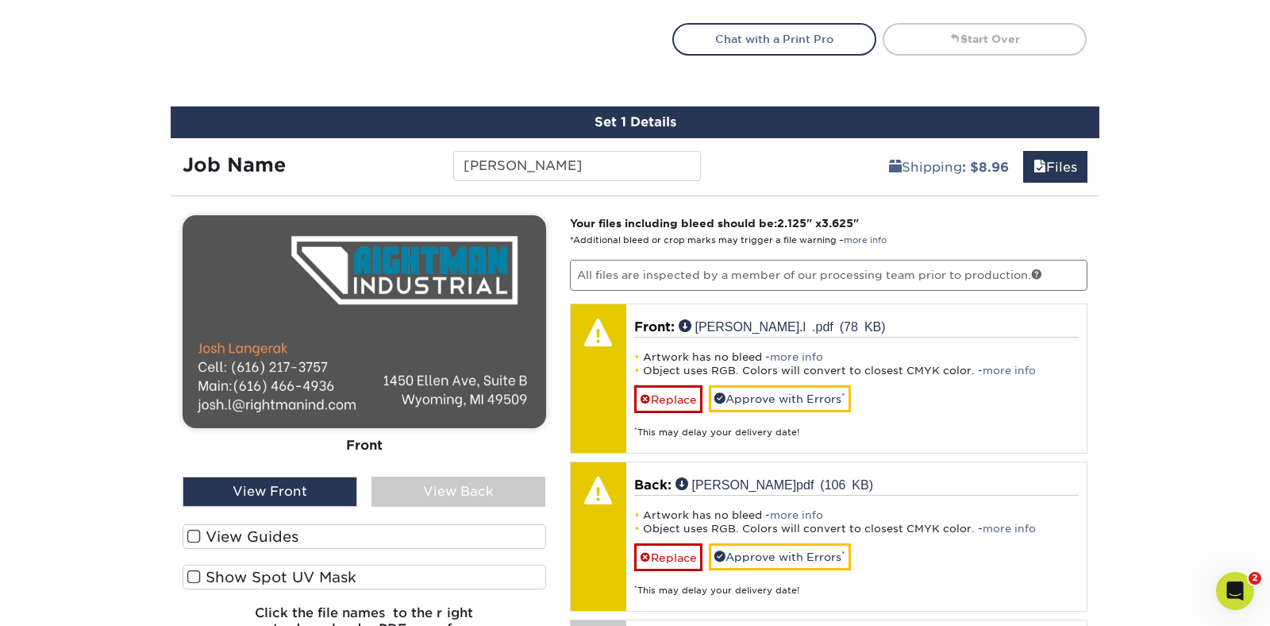
click at [191, 533] on span at bounding box center [193, 536] width 13 height 15
click at [0, 0] on input "View Guides" at bounding box center [0, 0] width 0 height 0
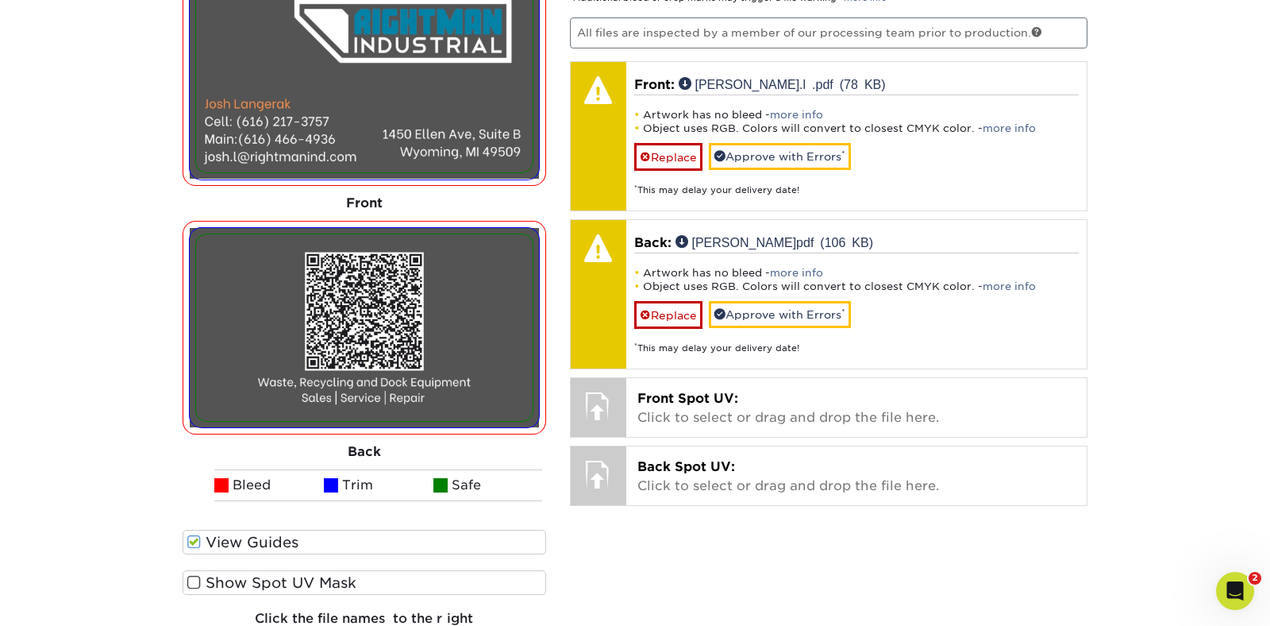
click at [194, 537] on span at bounding box center [193, 541] width 13 height 15
click at [0, 0] on input "View Guides" at bounding box center [0, 0] width 0 height 0
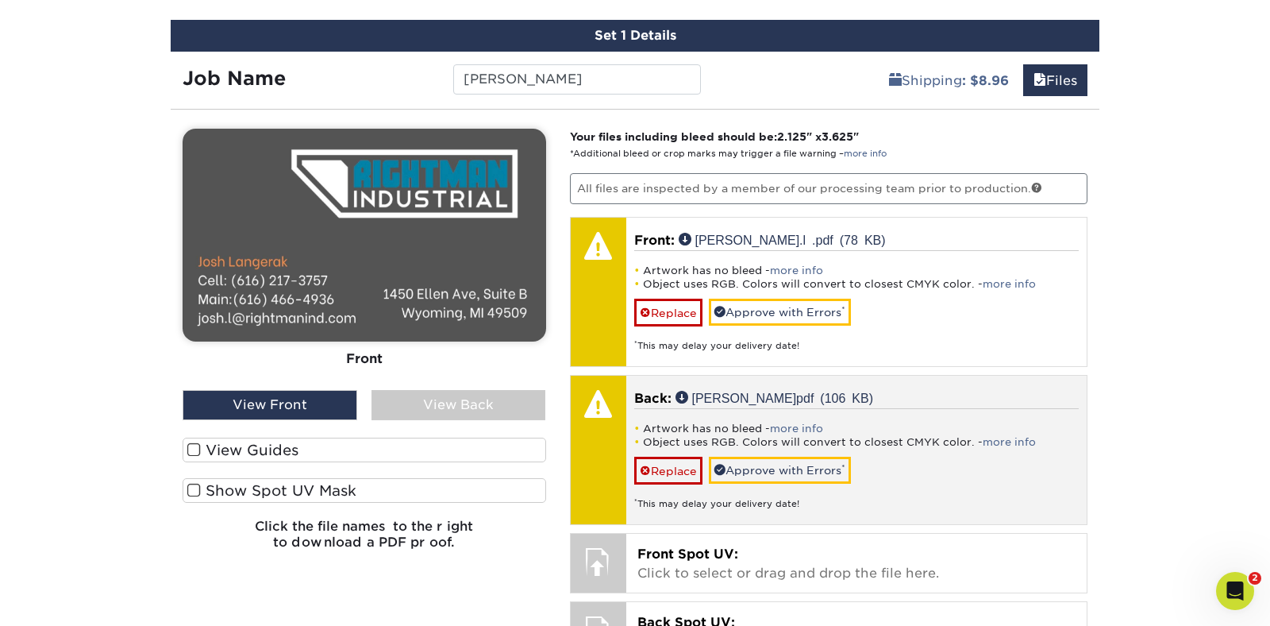
scroll to position [999, 0]
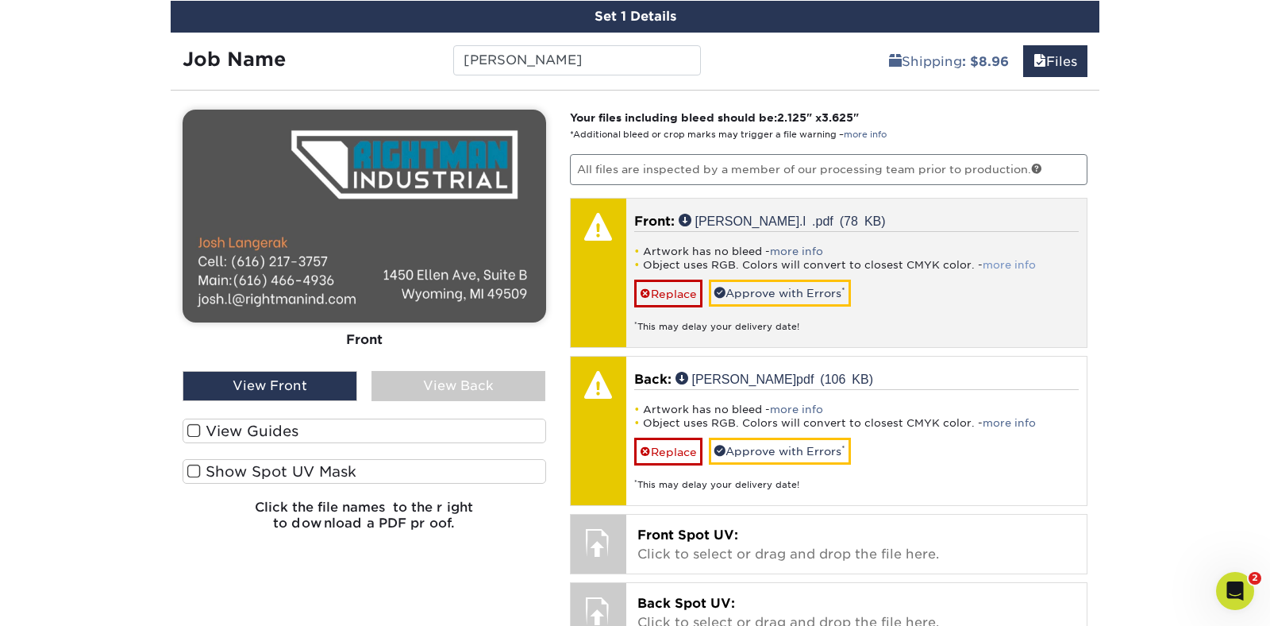
click at [991, 263] on link "more info" at bounding box center [1009, 265] width 53 height 12
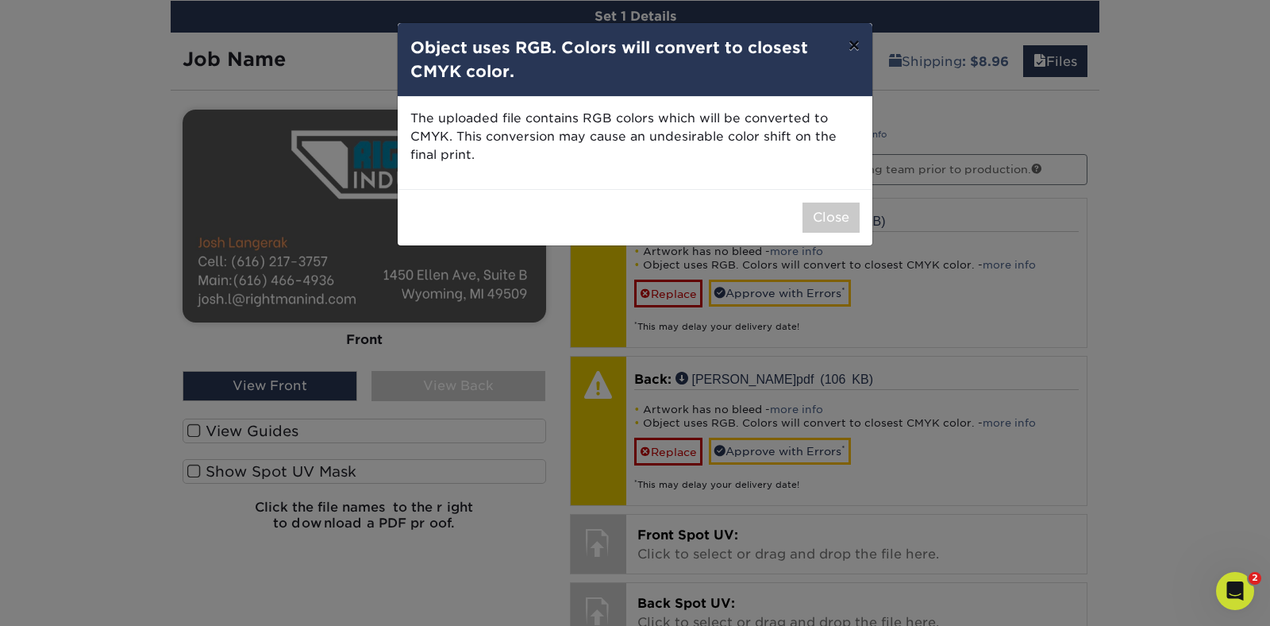
click at [857, 52] on button "×" at bounding box center [854, 45] width 37 height 44
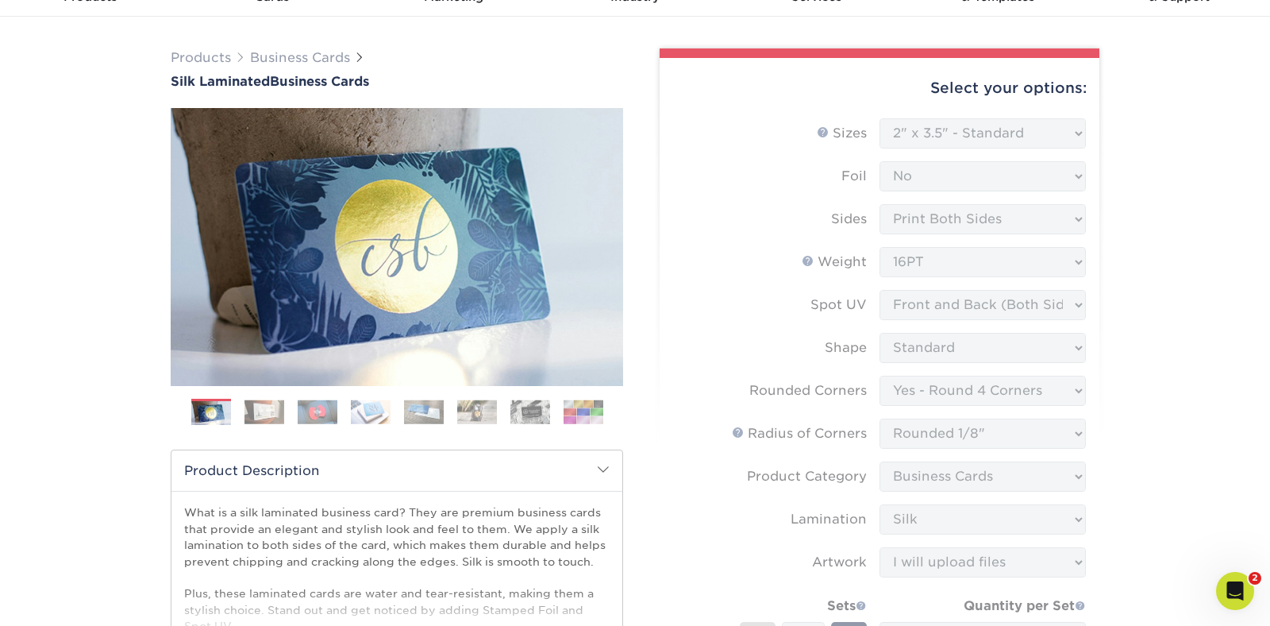
scroll to position [0, 0]
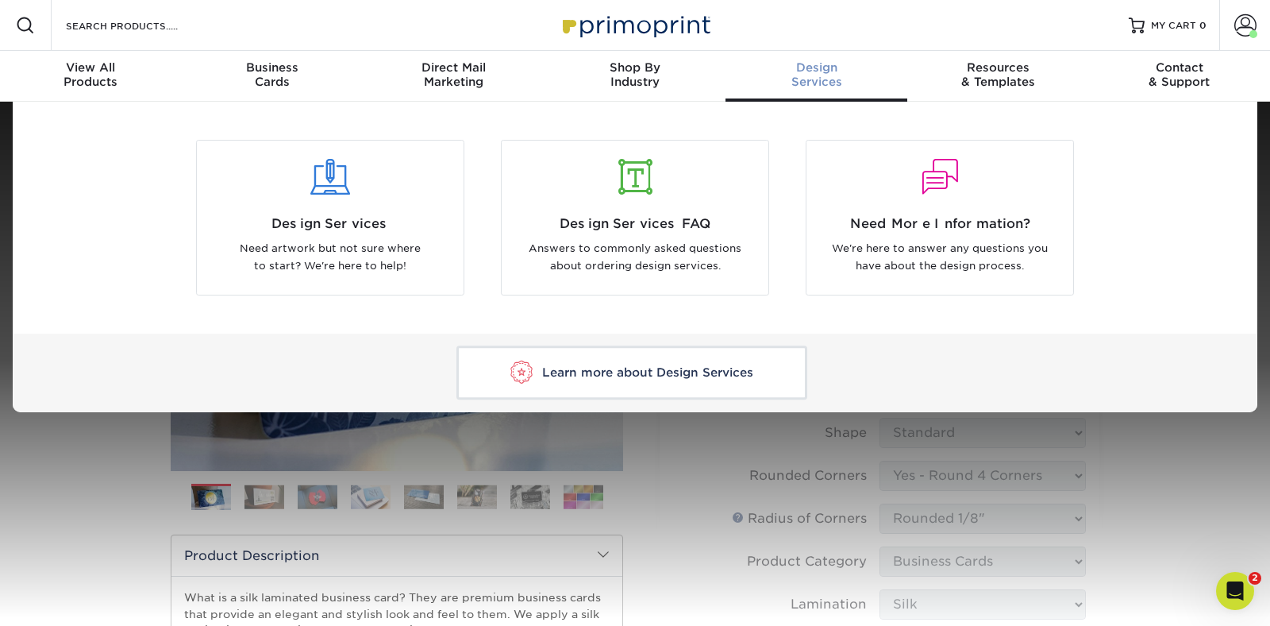
click at [818, 72] on span "Design" at bounding box center [817, 67] width 182 height 14
click at [418, 233] on div "Design Services Need artwork but not sure where to start? We're here to help!" at bounding box center [330, 244] width 267 height 61
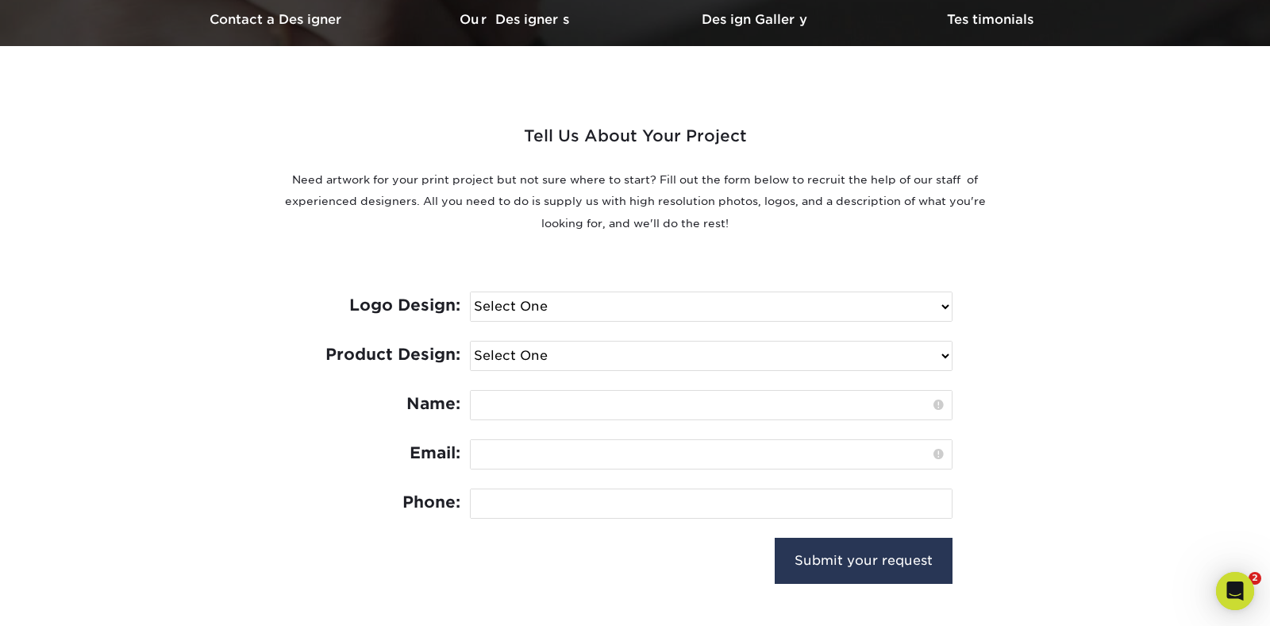
click at [533, 305] on select "Select One I need a logo design: $300 No thank you" at bounding box center [711, 306] width 481 height 29
select select "No Logo"
click at [471, 292] on select "Select One I need a logo design: $300 No thank you" at bounding box center [711, 306] width 481 height 29
click at [523, 354] on select "Select One Logo Design Only Design Edits Banner Design: $50.00 Bookmark Design:…" at bounding box center [711, 355] width 481 height 29
select select "Edits"
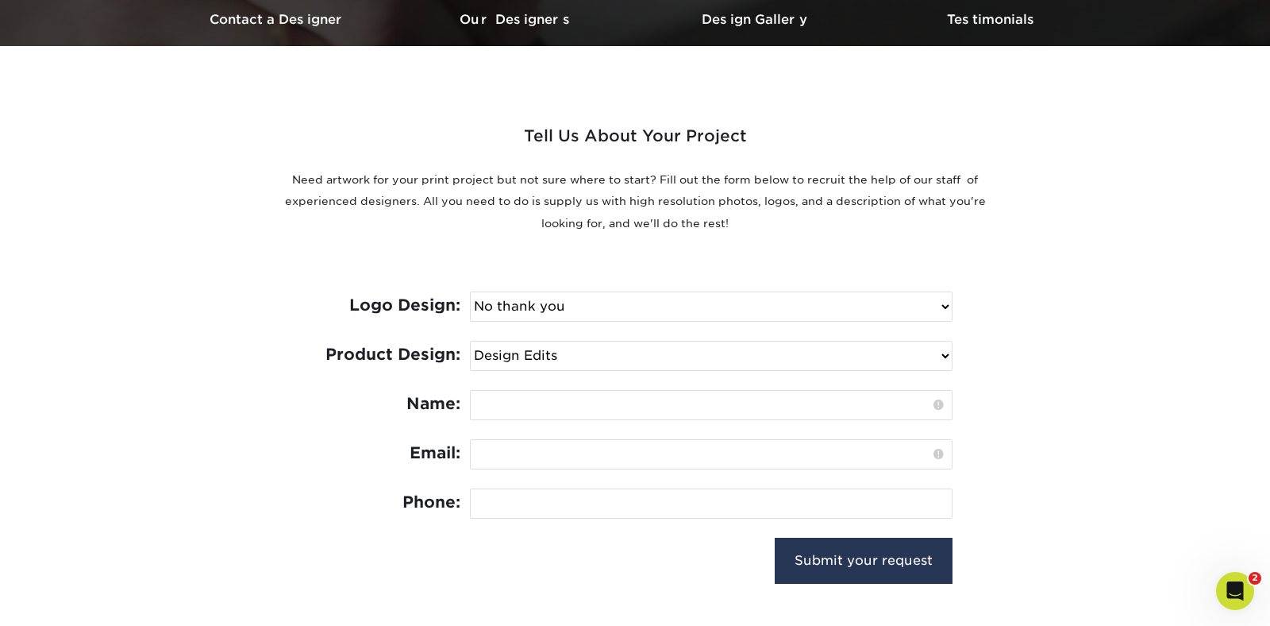
click at [471, 341] on select "Select One Logo Design Only Design Edits Banner Design: $50.00 Bookmark Design:…" at bounding box center [711, 355] width 481 height 29
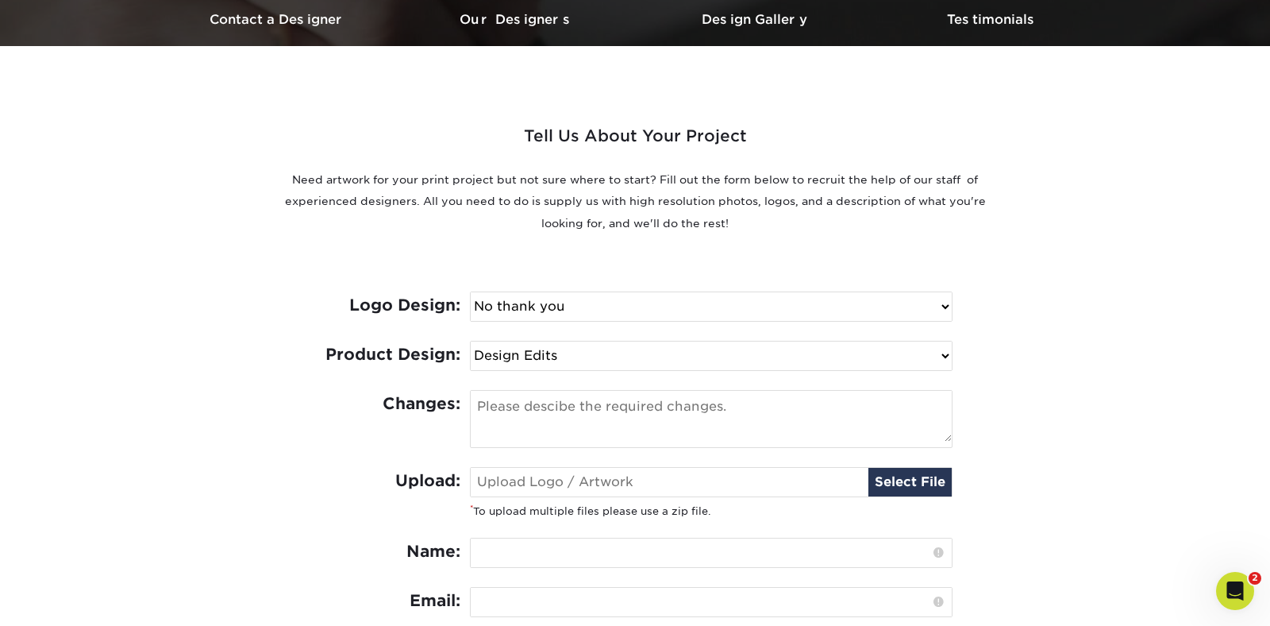
click at [545, 406] on textarea at bounding box center [711, 416] width 481 height 51
click at [545, 423] on textarea "Please make our files acceptable for print and use past orders for color refern…" at bounding box center [711, 416] width 481 height 51
drag, startPoint x: 572, startPoint y: 426, endPoint x: 476, endPoint y: 410, distance: 98.3
click at [473, 410] on div "Changes: Please make our files acceptable for print and use past orders for col…" at bounding box center [635, 428] width 635 height 77
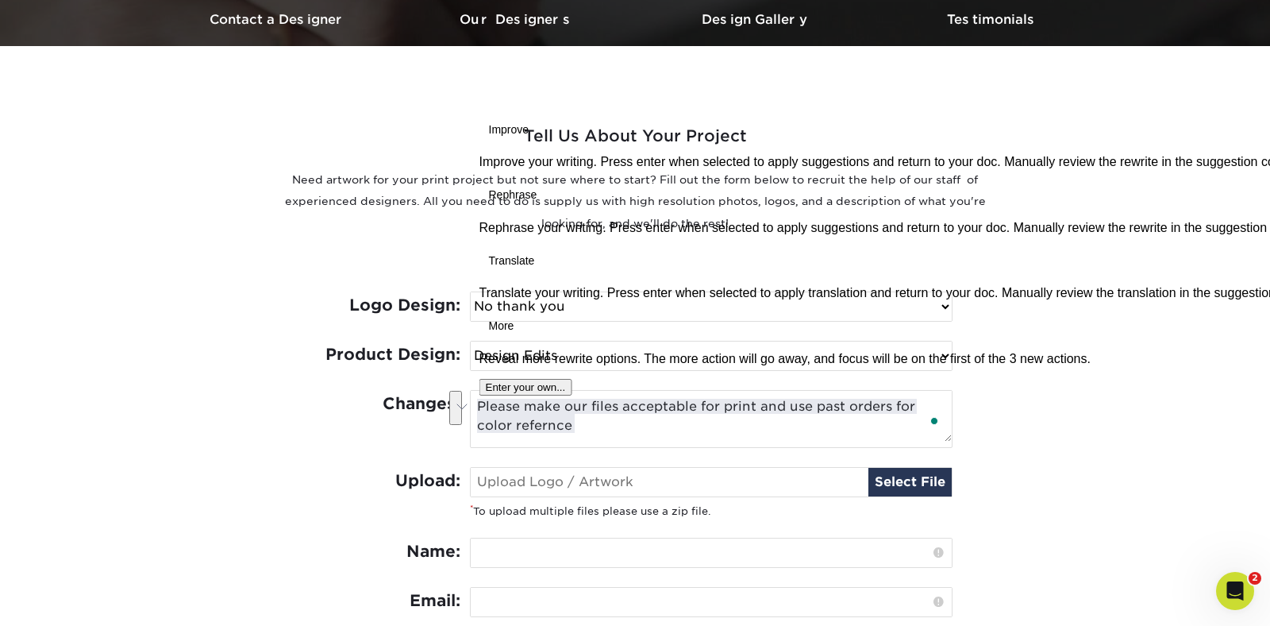
click at [462, 411] on button "See rewrite suggestions" at bounding box center [455, 408] width 13 height 35
click at [531, 49] on button "Accept" at bounding box center [510, 39] width 42 height 19
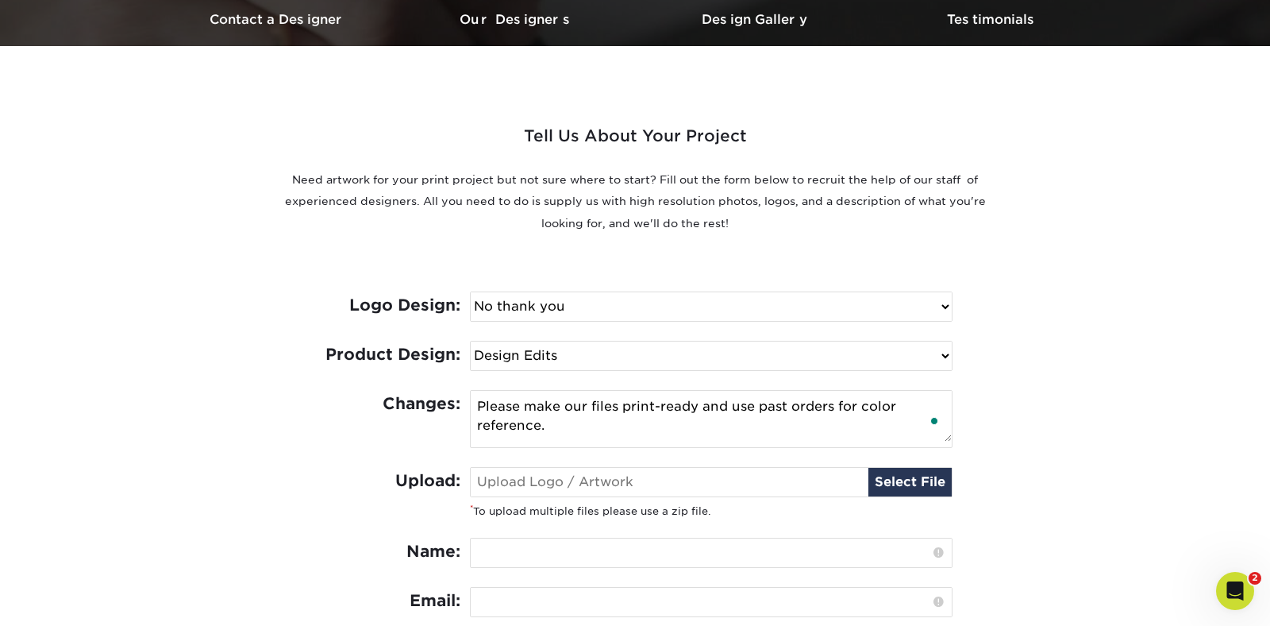
type textarea "Please make our files print-ready and use past orders for color reference."
click at [539, 483] on input "file" at bounding box center [711, 482] width 481 height 29
type input "C:\fakepath\[PERSON_NAME].l .pdf"
type input "[PERSON_NAME].l .pdf"
click at [904, 483] on input "file" at bounding box center [711, 482] width 481 height 29
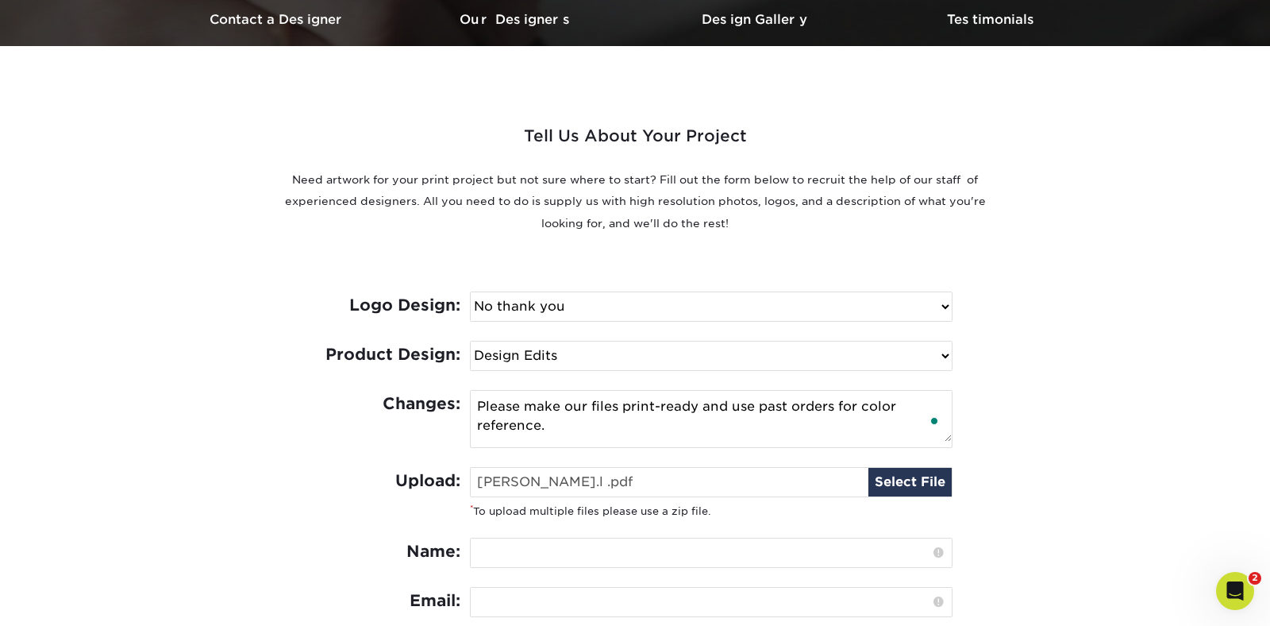
type input "C:\fakepath\[PERSON_NAME]pdf"
type input "[PERSON_NAME]pdf"
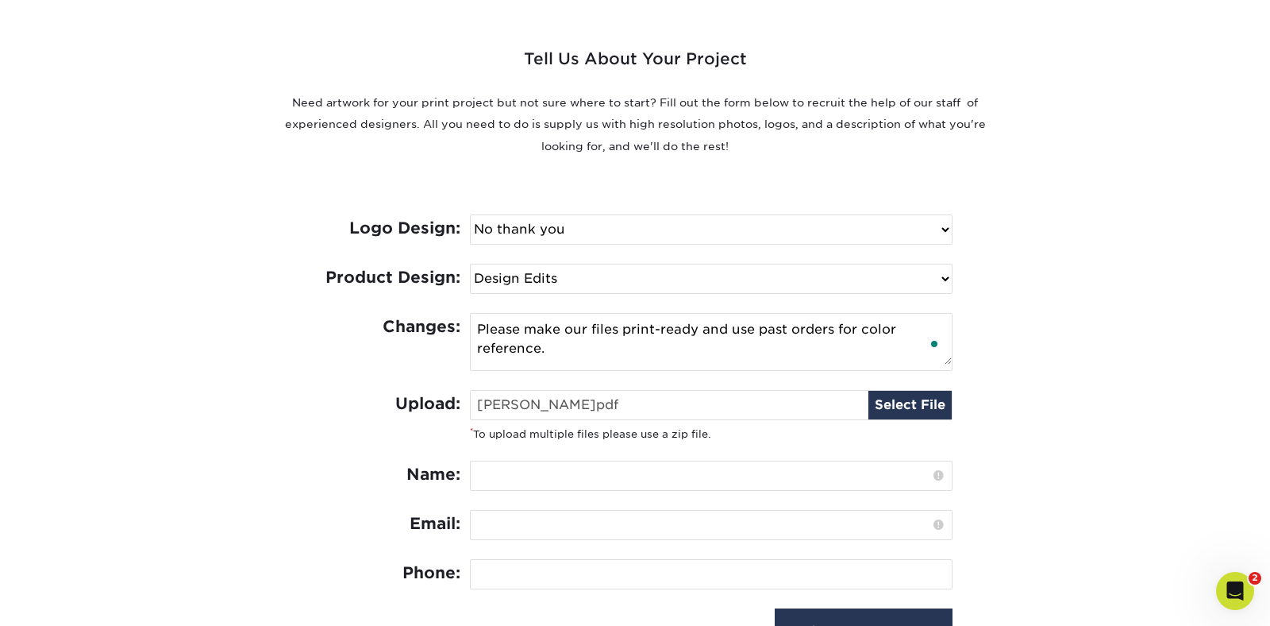
scroll to position [583, 0]
click at [895, 403] on input "file" at bounding box center [711, 404] width 481 height 29
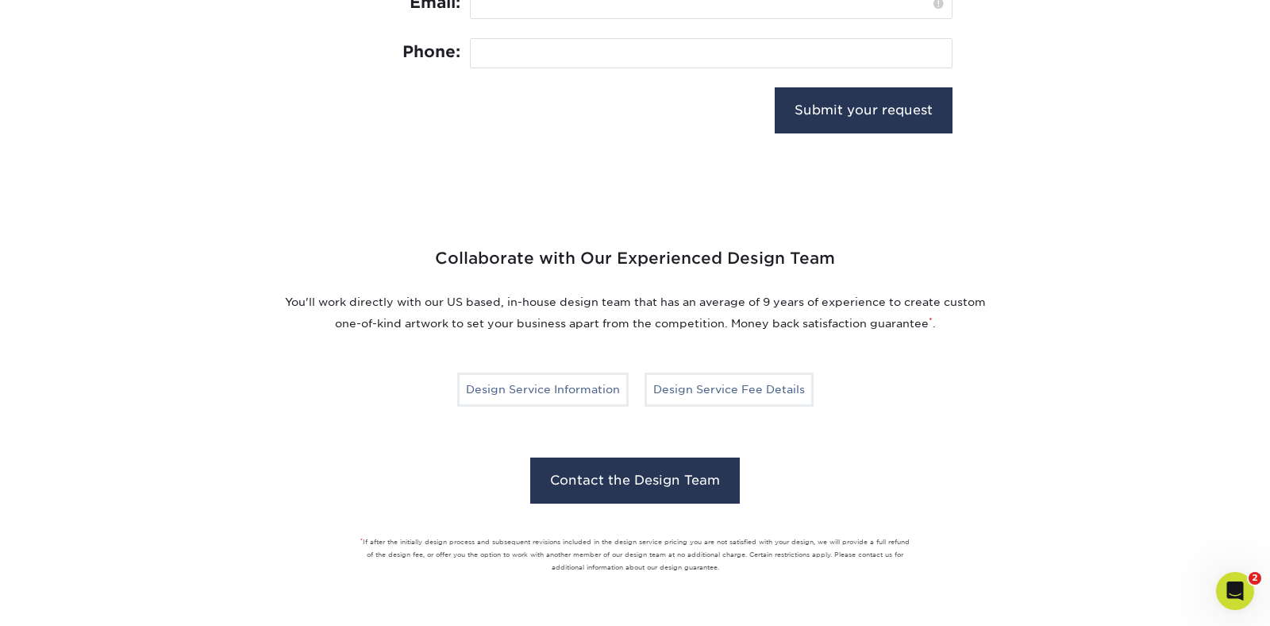
scroll to position [1125, 0]
